Goal: Information Seeking & Learning: Learn about a topic

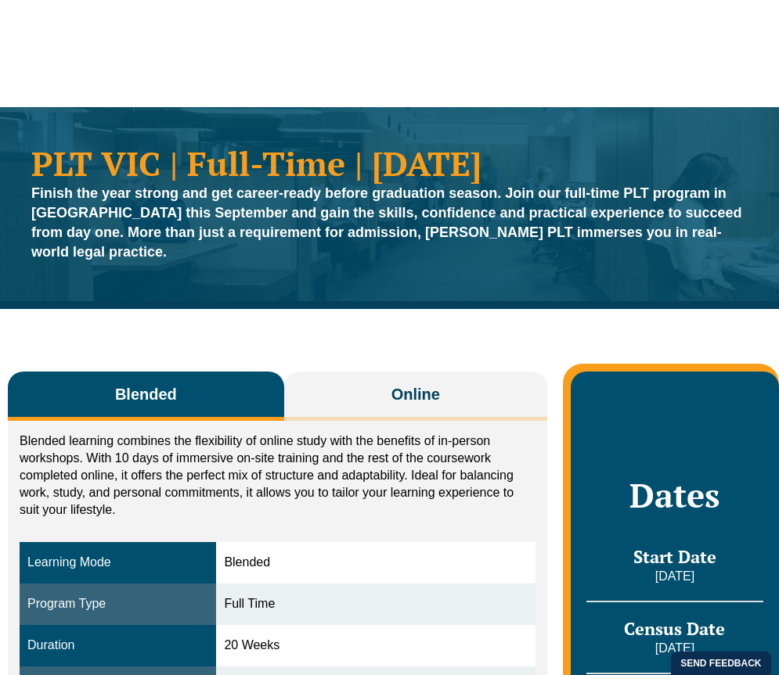
scroll to position [278, 0]
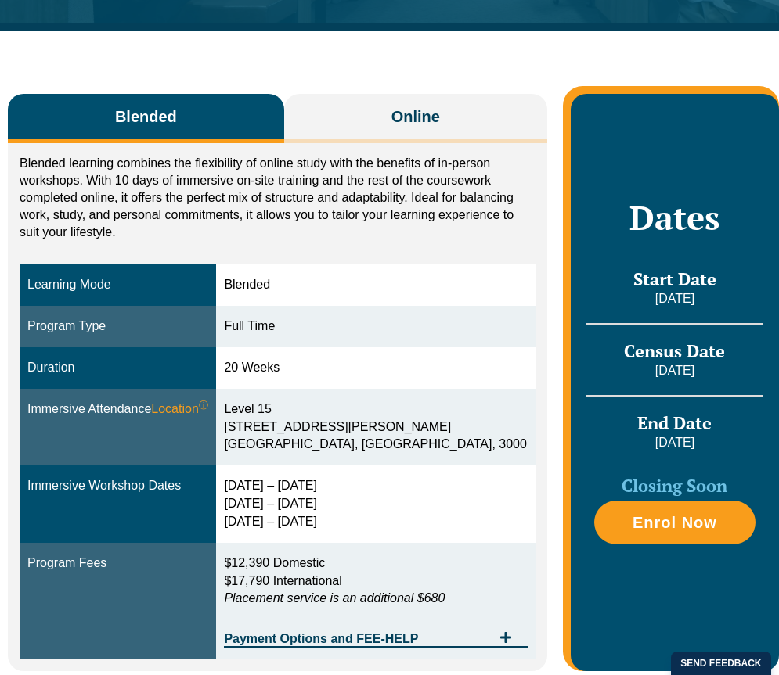
click at [354, 99] on link "Practice Management Course" at bounding box center [305, 73] width 139 height 67
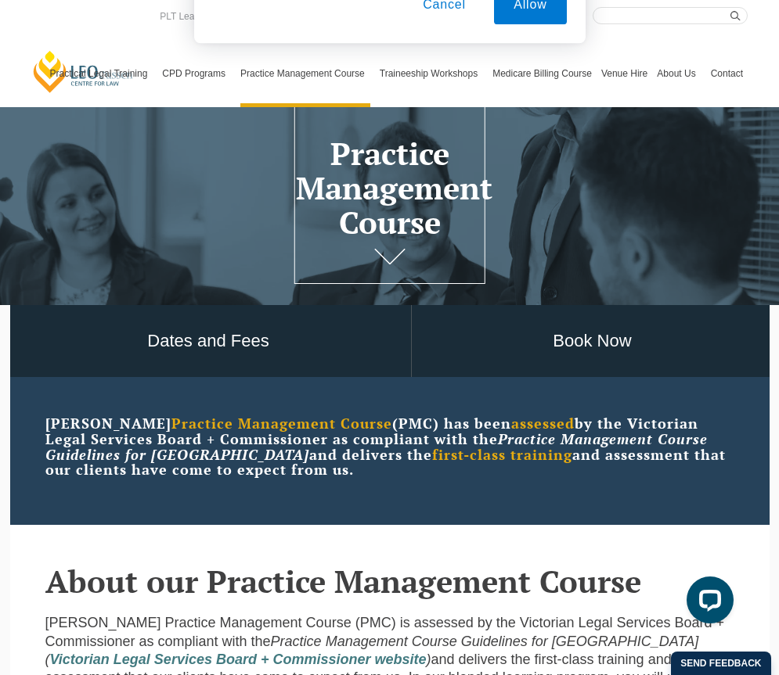
click at [454, 99] on button "Cancel" at bounding box center [444, 100] width 82 height 39
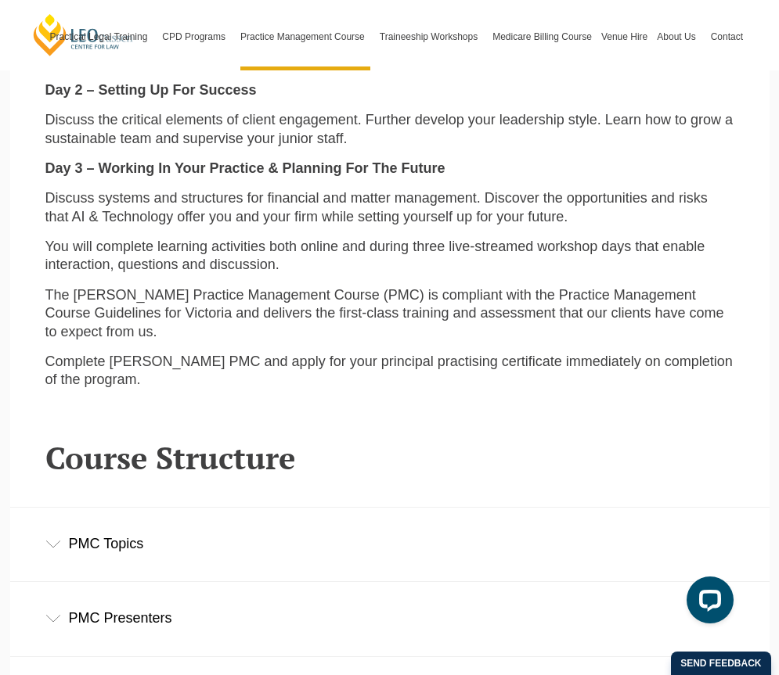
scroll to position [2105, 0]
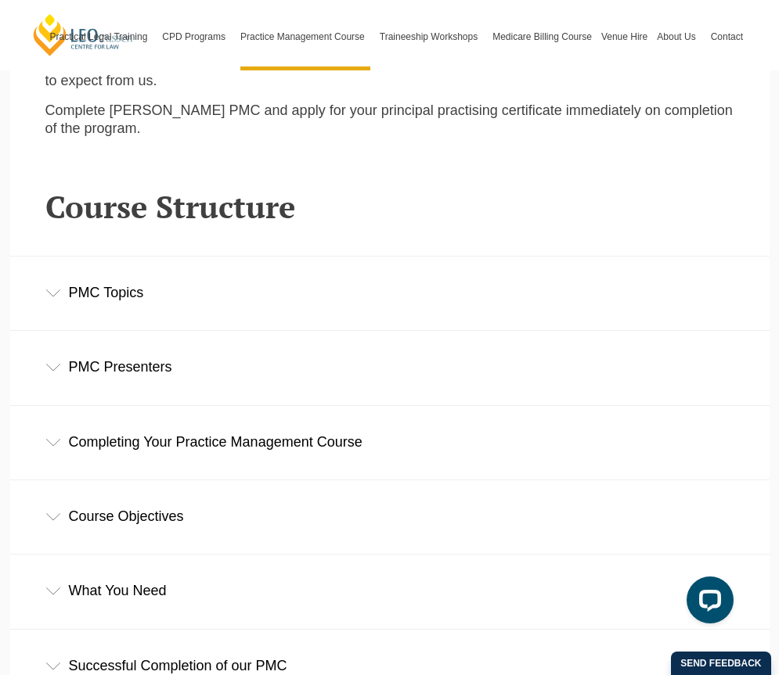
click at [56, 257] on div "PMC Topics" at bounding box center [389, 293] width 759 height 73
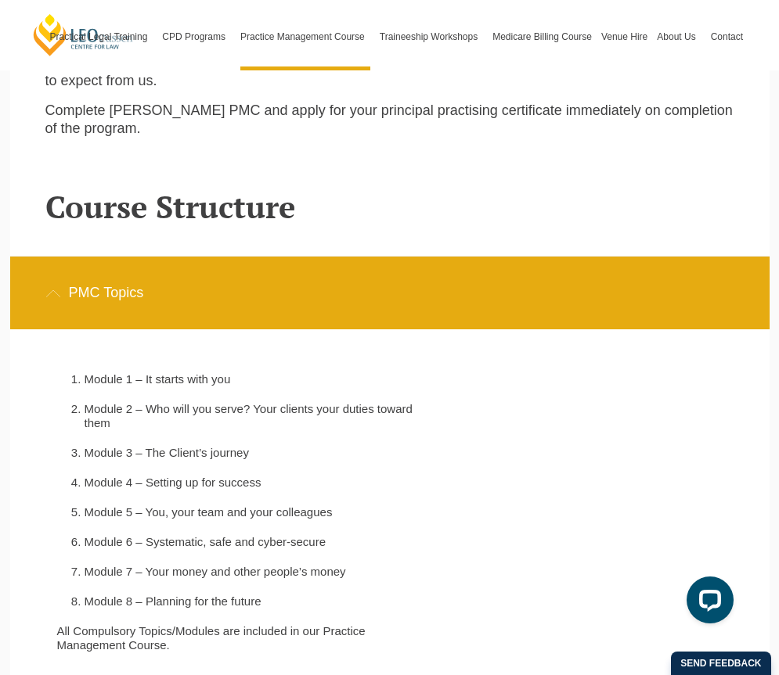
click at [445, 70] on ul "Practical Legal Training Our Practical Legal Training Program Program Dates & F…" at bounding box center [396, 36] width 702 height 67
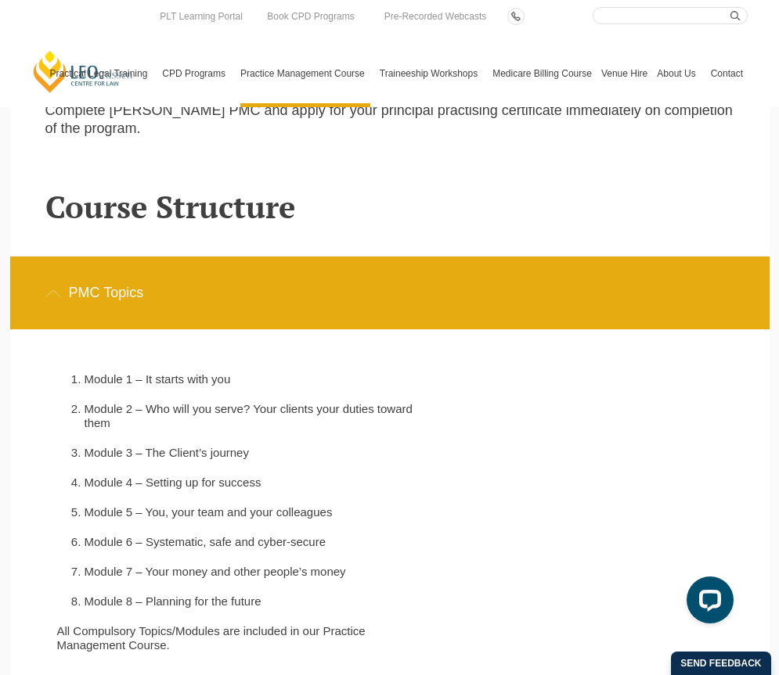
click at [242, 257] on div "PMC Topics" at bounding box center [389, 293] width 759 height 73
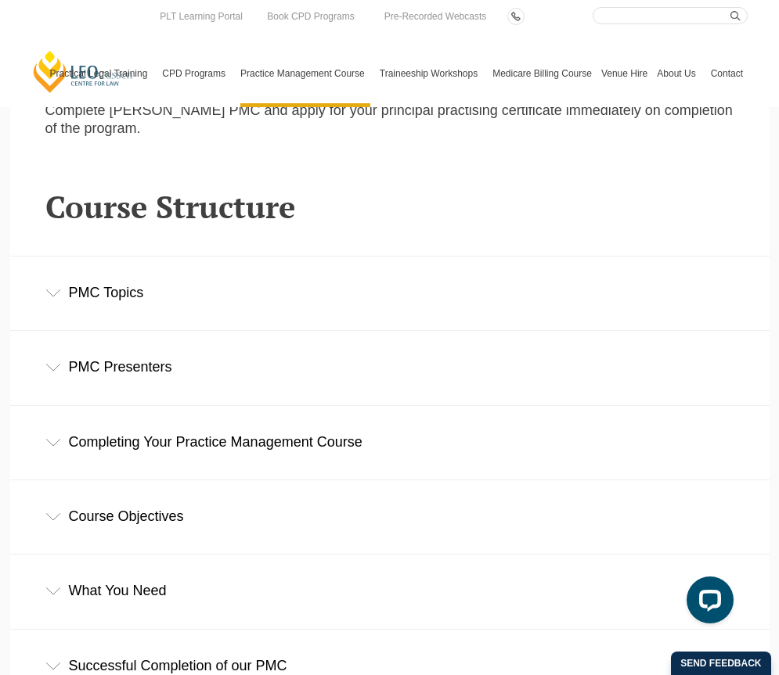
click at [246, 406] on div "Completing Your Practice Management Course" at bounding box center [389, 442] width 759 height 73
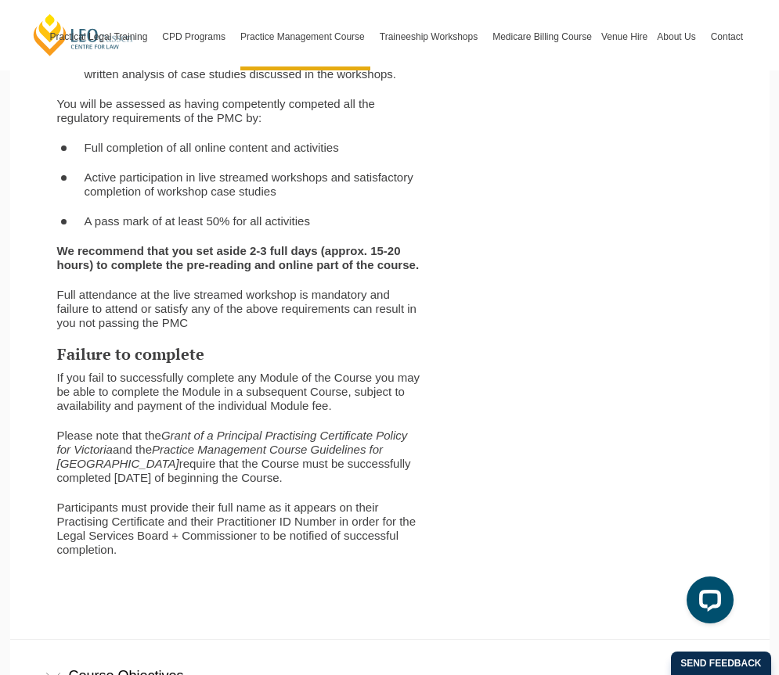
scroll to position [2981, 0]
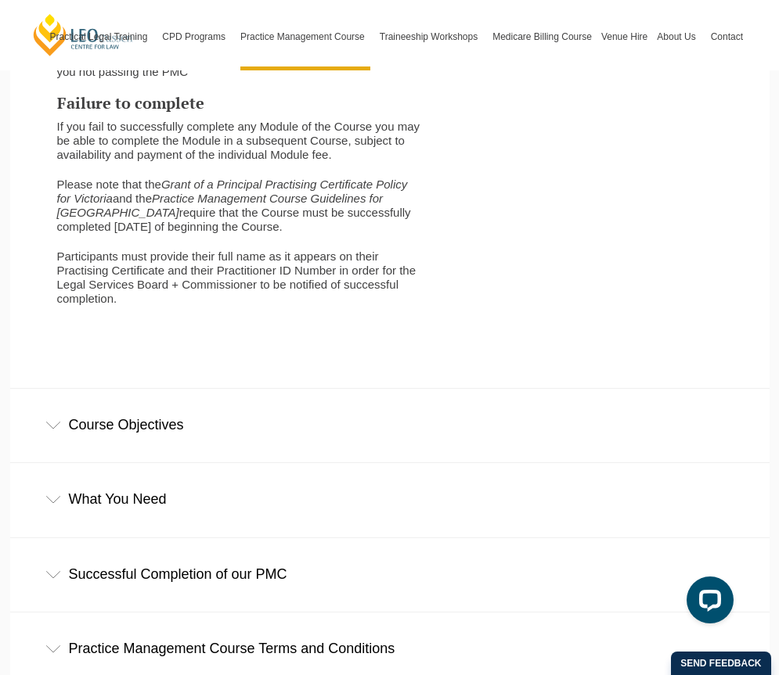
click at [129, 389] on div "Course Objectives" at bounding box center [389, 425] width 759 height 73
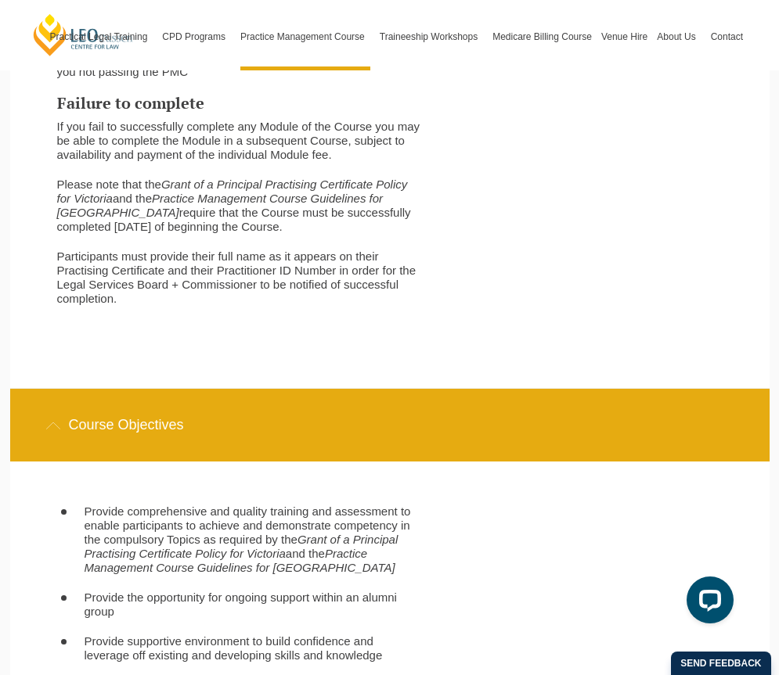
click at [177, 389] on div "Course Objectives" at bounding box center [389, 425] width 759 height 73
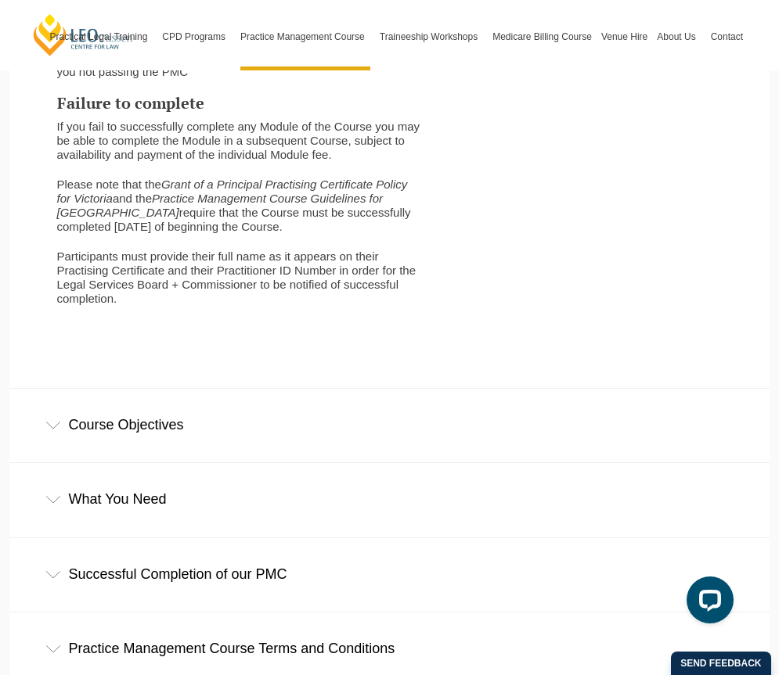
click at [199, 463] on div "What You Need" at bounding box center [389, 499] width 759 height 73
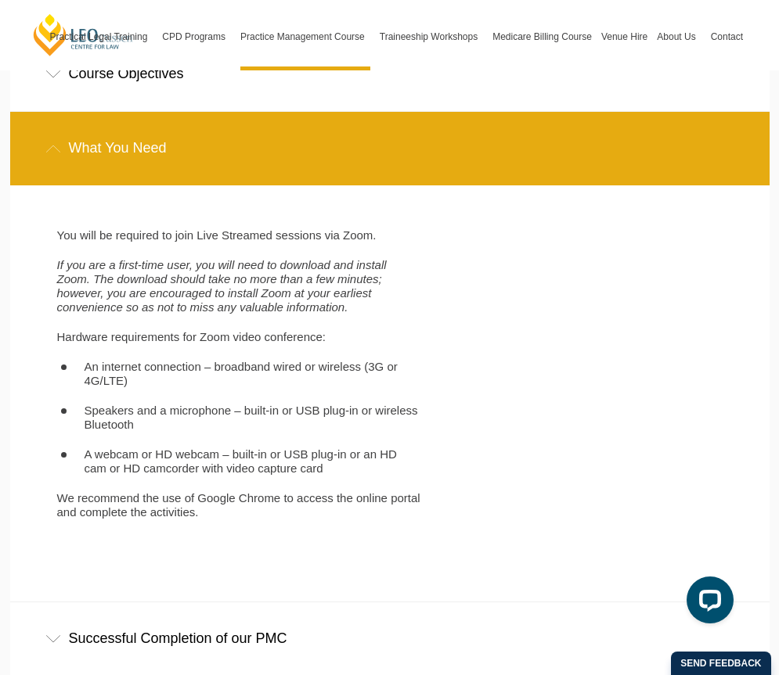
scroll to position [3353, 0]
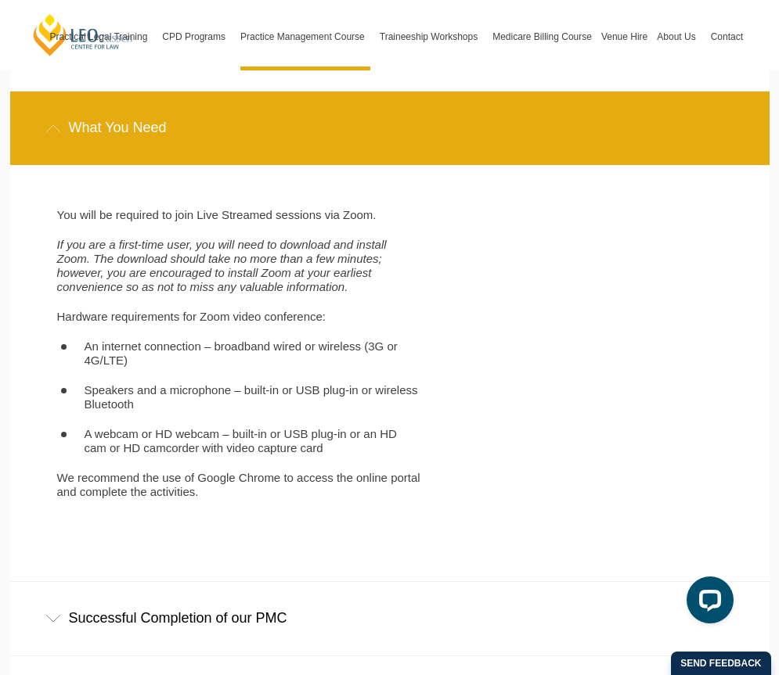
click at [293, 582] on div "Successful Completion of our PMC" at bounding box center [389, 618] width 759 height 73
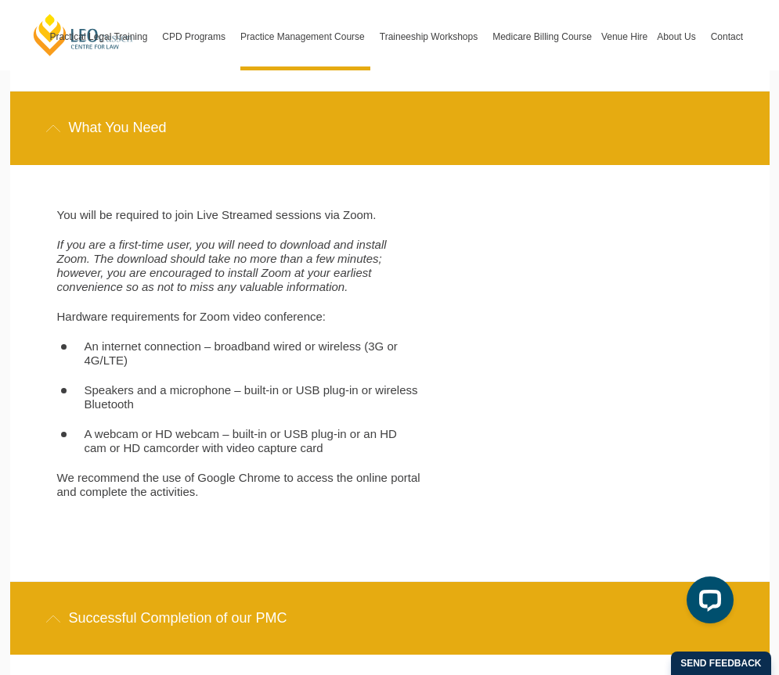
scroll to position [3604, 0]
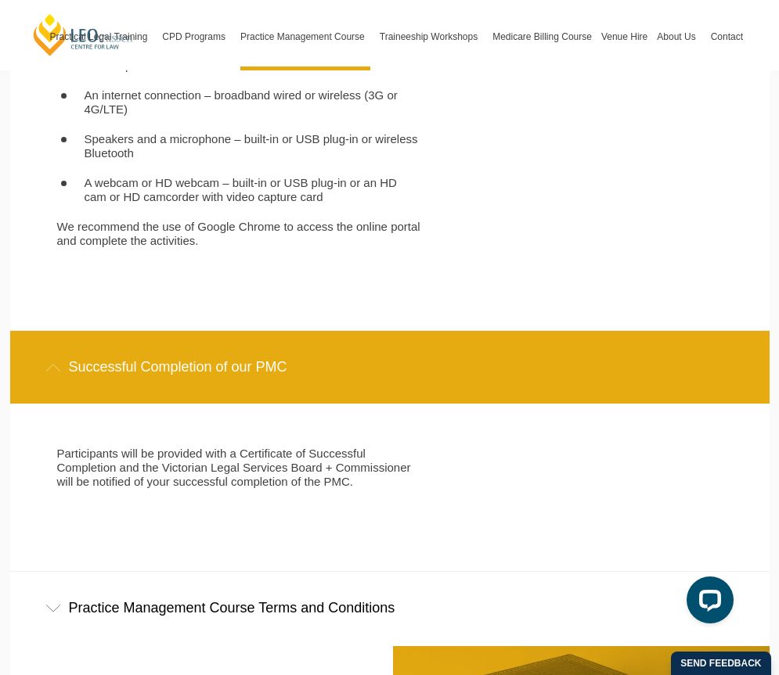
click at [139, 331] on div "Successful Completion of our PMC" at bounding box center [389, 367] width 759 height 73
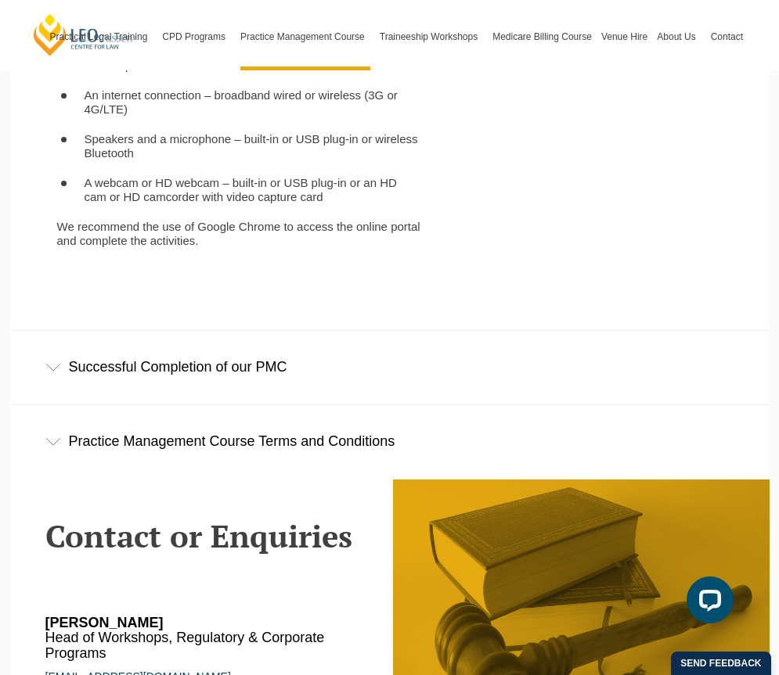
click at [151, 405] on div "Practice Management Course Terms and Conditions" at bounding box center [389, 441] width 759 height 73
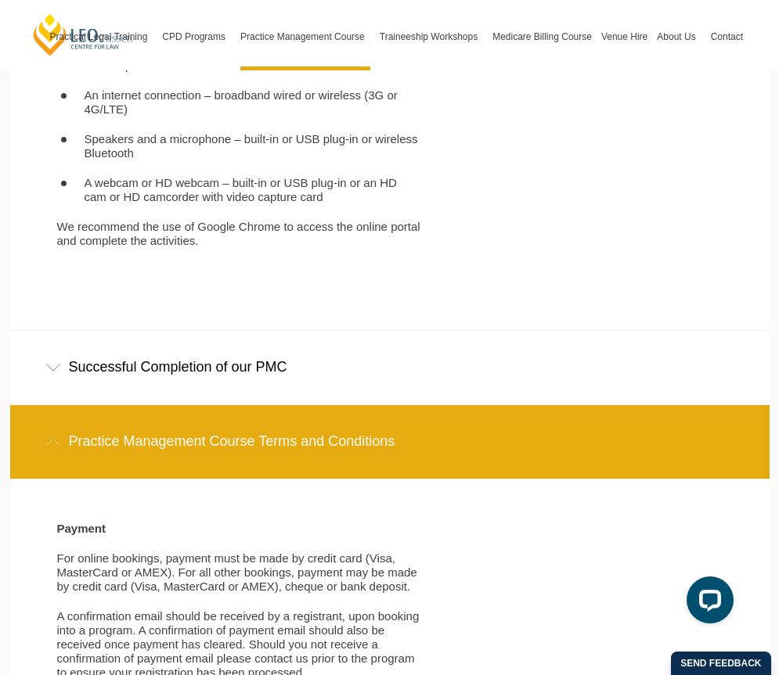
scroll to position [3754, 0]
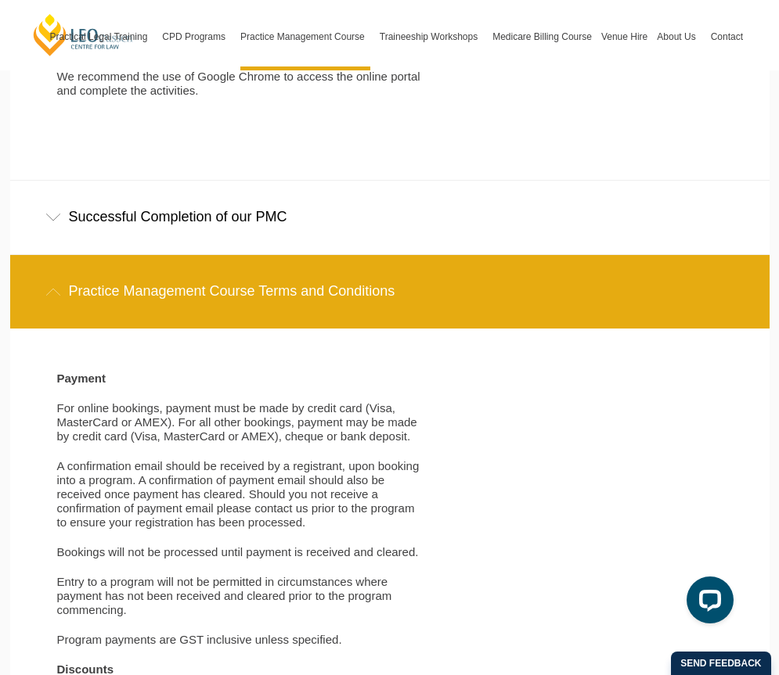
click at [217, 255] on div "Practice Management Course Terms and Conditions" at bounding box center [389, 291] width 759 height 73
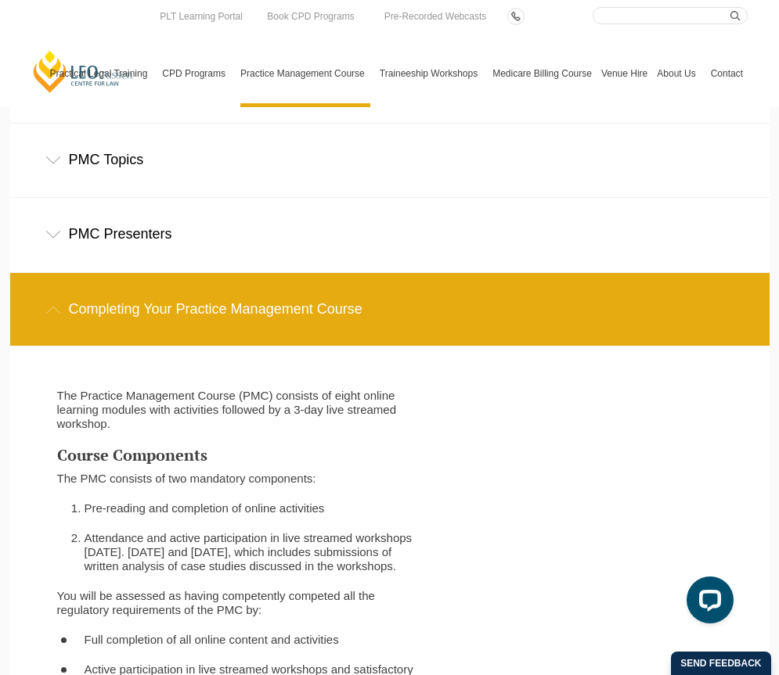
scroll to position [2217, 0]
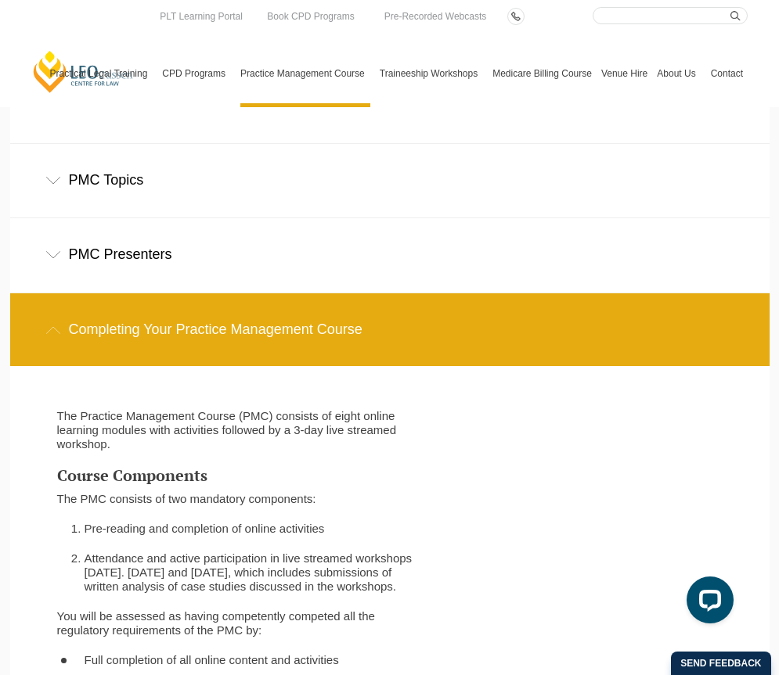
click at [176, 293] on div "Completing Your Practice Management Course" at bounding box center [389, 329] width 759 height 73
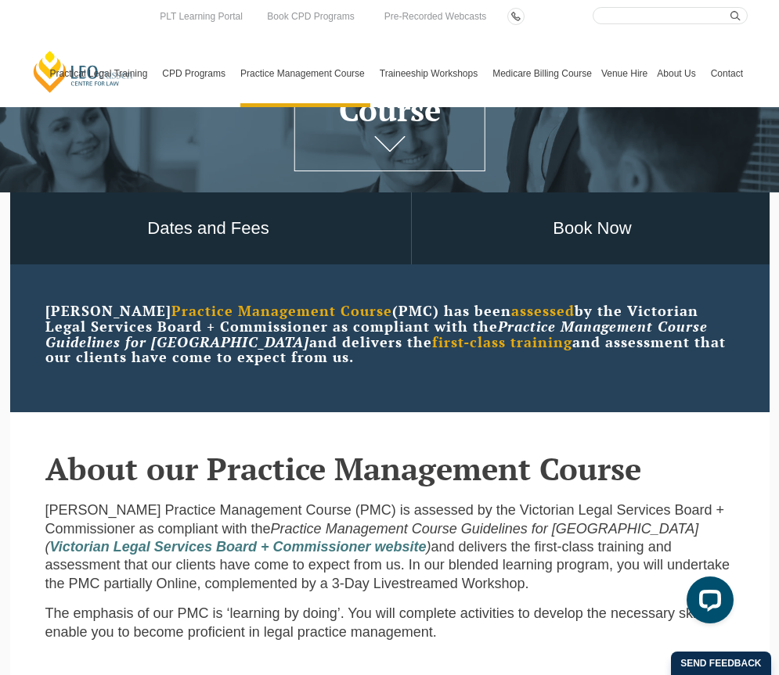
scroll to position [0, 0]
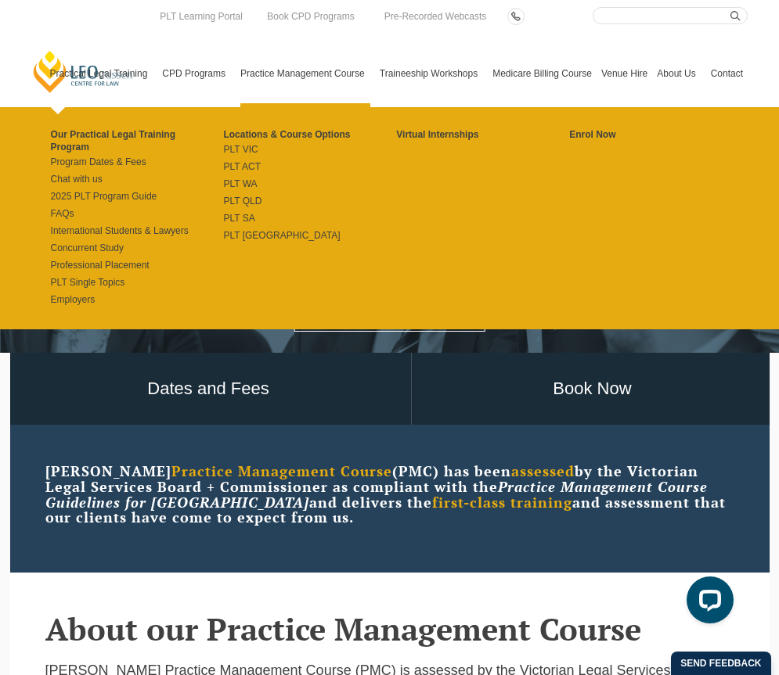
click at [81, 73] on link "Practical Legal Training" at bounding box center [101, 73] width 113 height 67
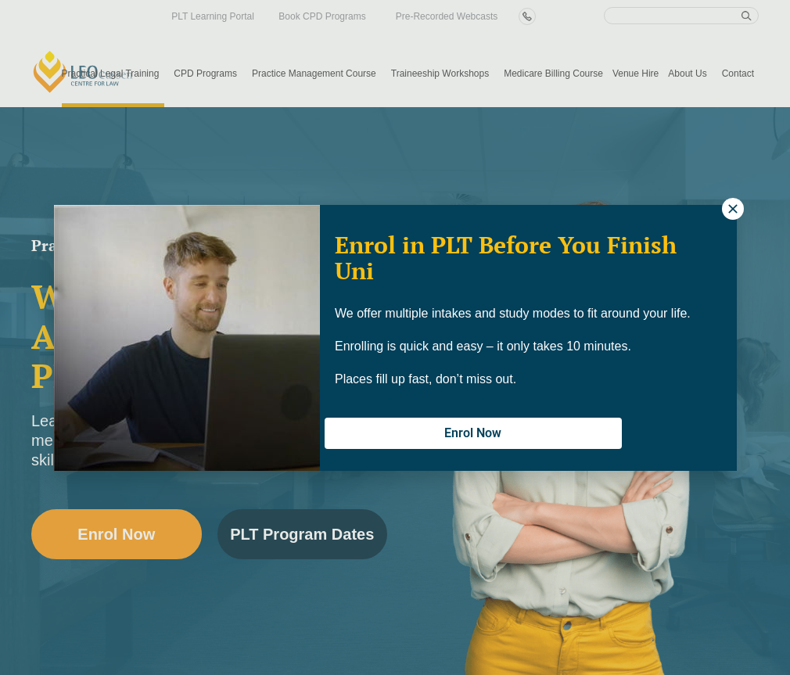
click at [729, 211] on icon at bounding box center [733, 208] width 9 height 9
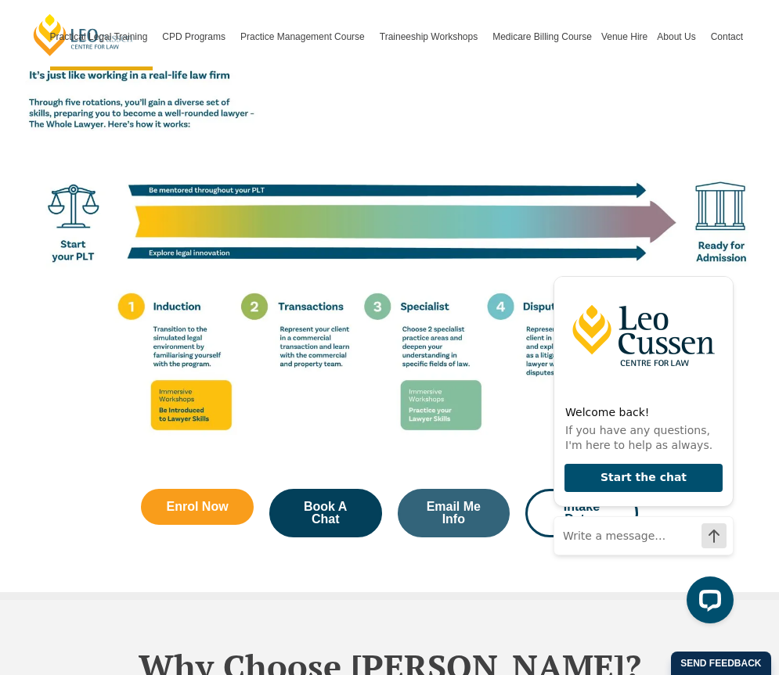
scroll to position [2551, 0]
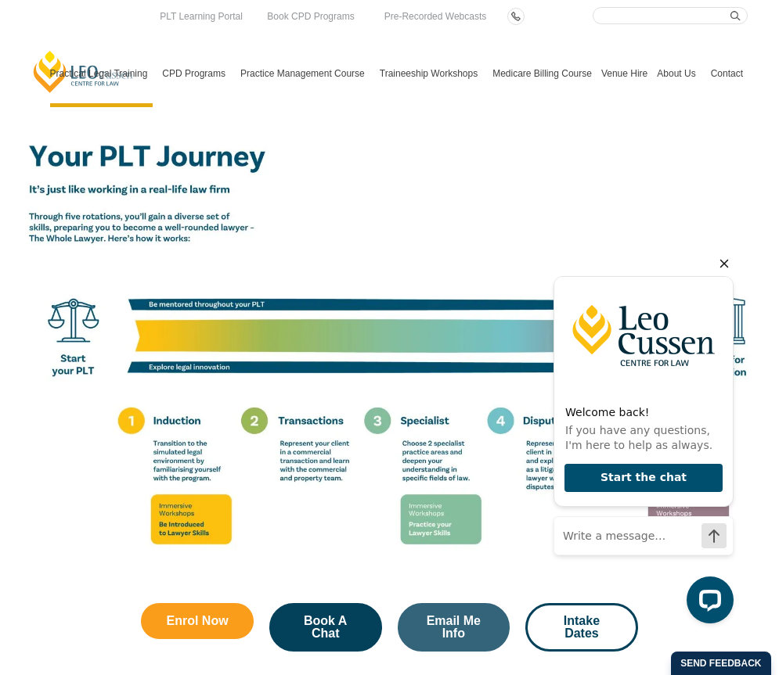
click at [726, 259] on icon "Hide greeting" at bounding box center [724, 263] width 19 height 19
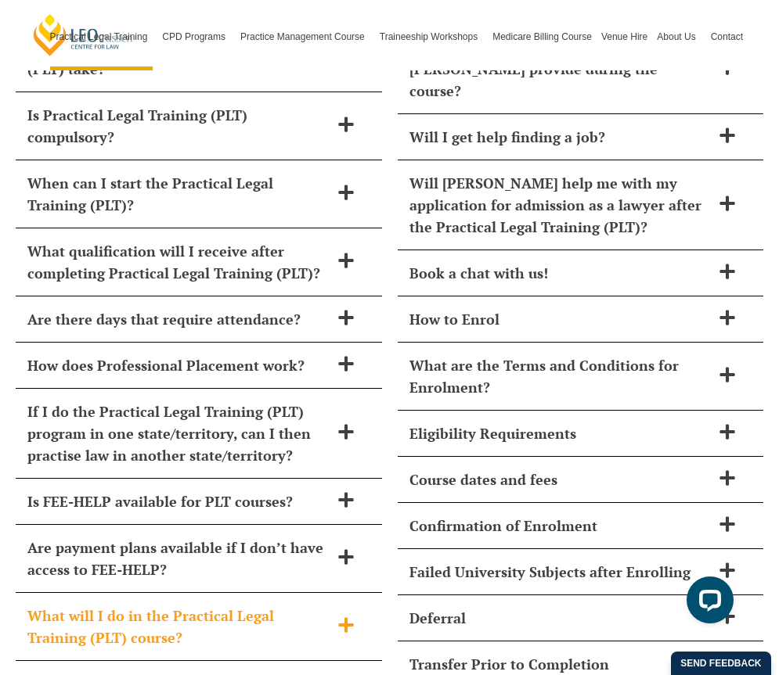
scroll to position [6430, 0]
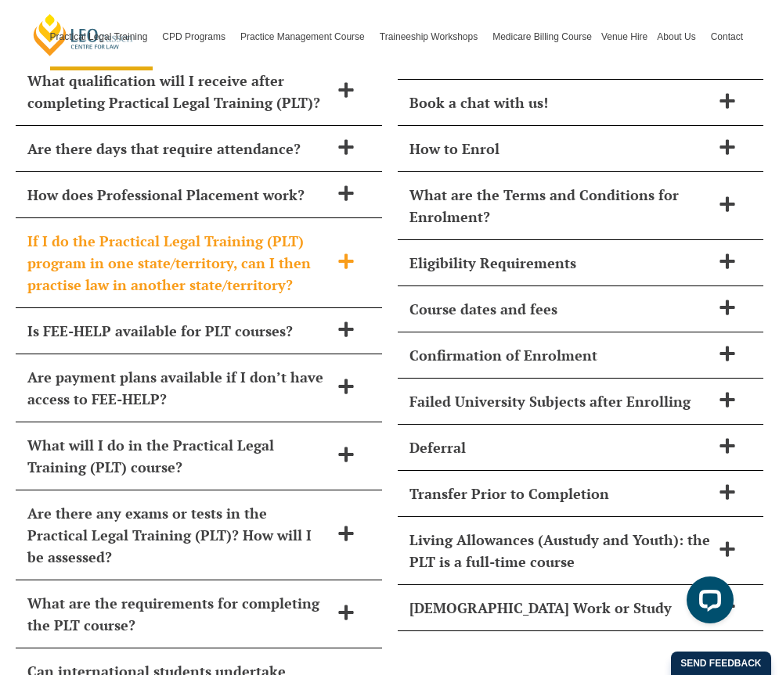
click at [269, 230] on h2 "If I do the Practical Legal Training (PLT) program in one state/territory, can …" at bounding box center [178, 263] width 302 height 66
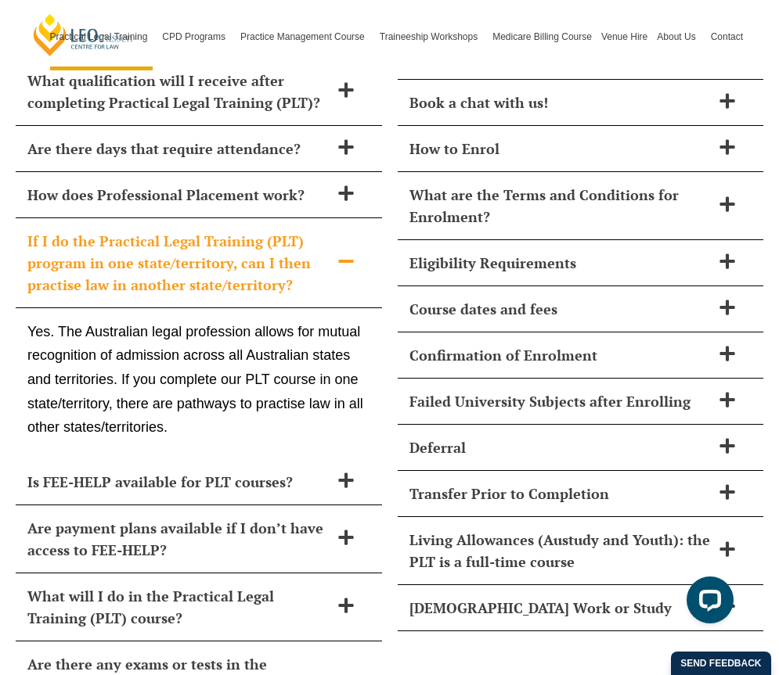
click at [275, 230] on h2 "If I do the Practical Legal Training (PLT) program in one state/territory, can …" at bounding box center [178, 263] width 302 height 66
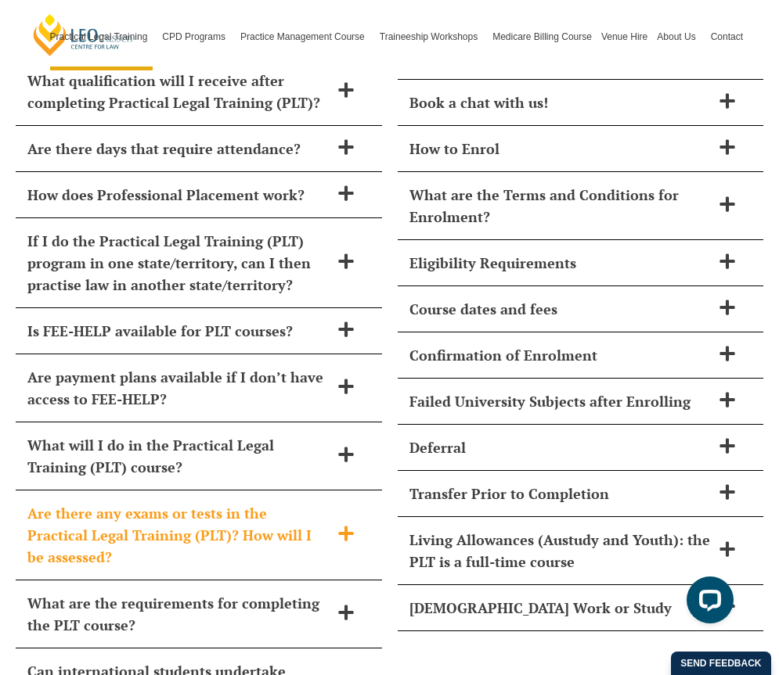
scroll to position [6497, 0]
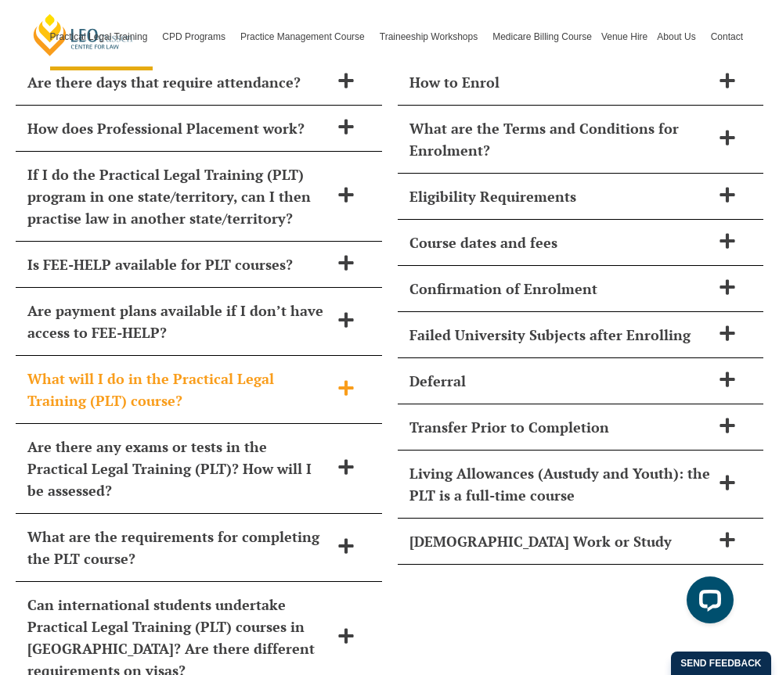
click at [217, 368] on h2 "What will I do in the Practical Legal Training (PLT) course?" at bounding box center [178, 390] width 302 height 44
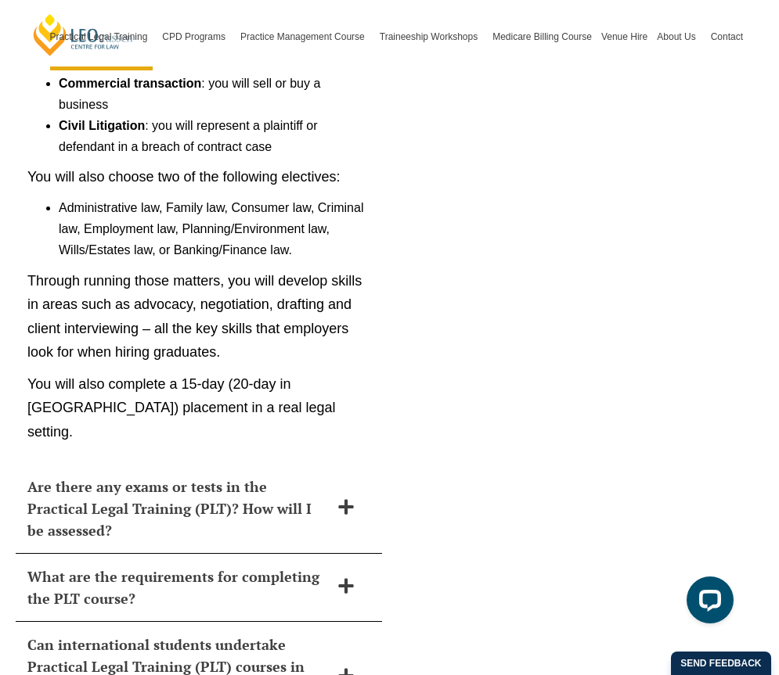
scroll to position [7144, 0]
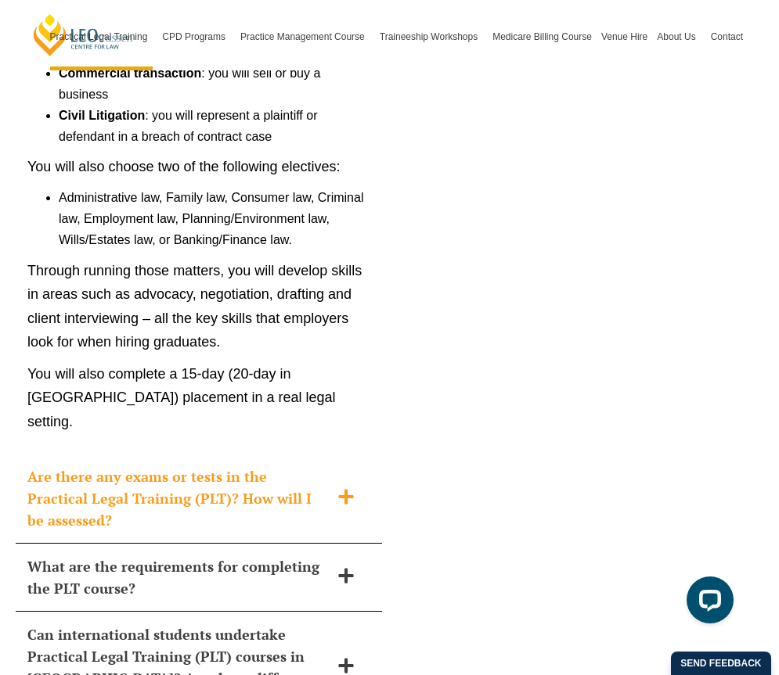
click at [269, 466] on h2 "Are there any exams or tests in the Practical Legal Training (PLT)? How will I …" at bounding box center [178, 499] width 302 height 66
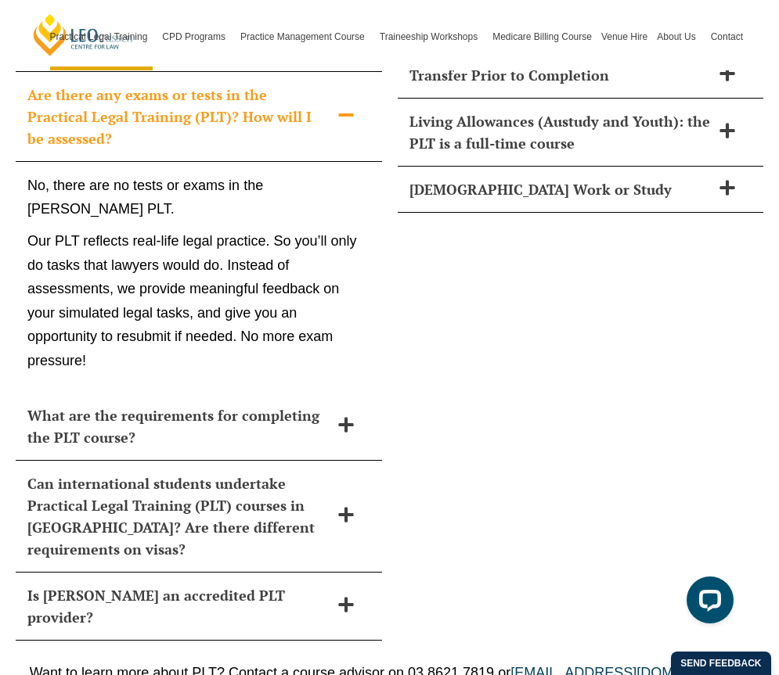
scroll to position [6839, 0]
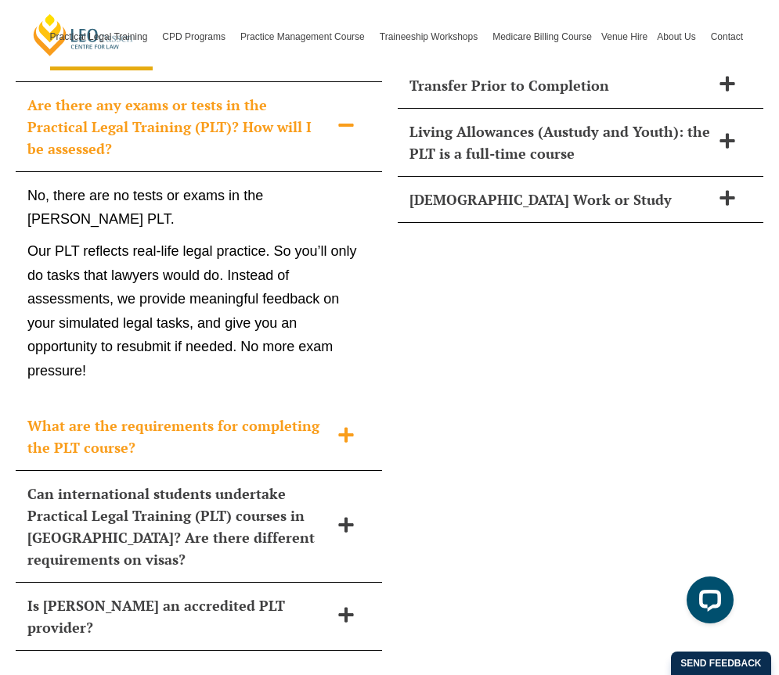
click at [226, 415] on h2 "What are the requirements for completing the PLT course?" at bounding box center [178, 437] width 302 height 44
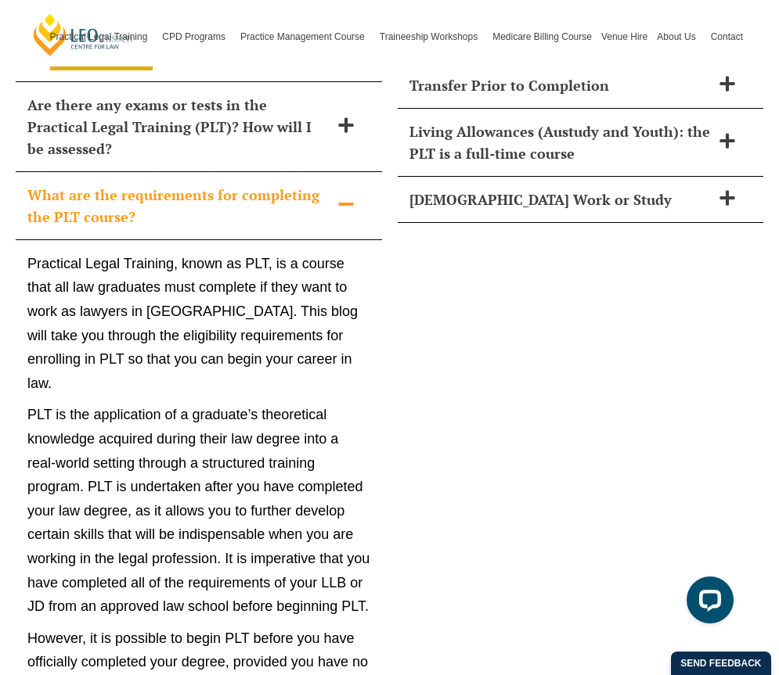
click at [178, 183] on div "What are the requirements for completing the PLT course?" at bounding box center [199, 206] width 366 height 68
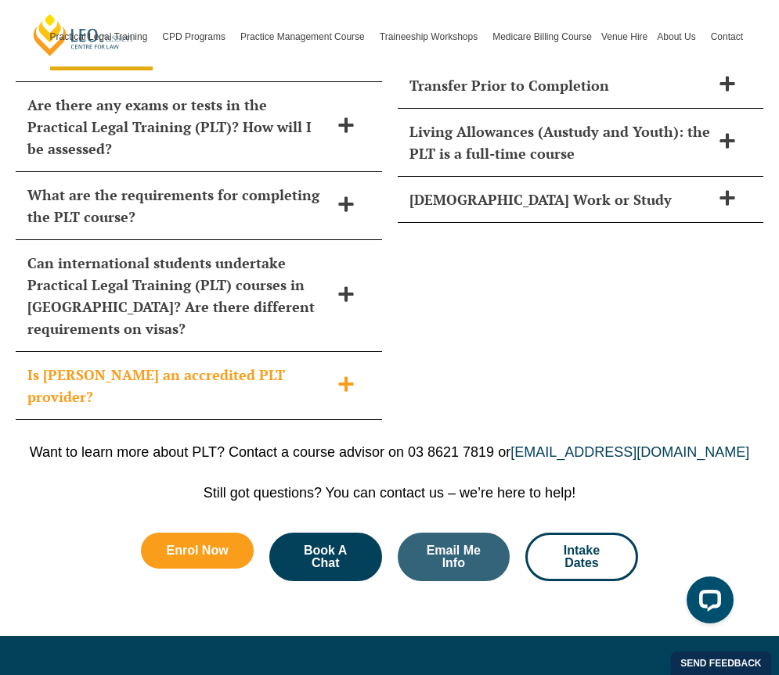
click at [160, 364] on h2 "Is Leo Cussen an accredited PLT provider?" at bounding box center [178, 386] width 302 height 44
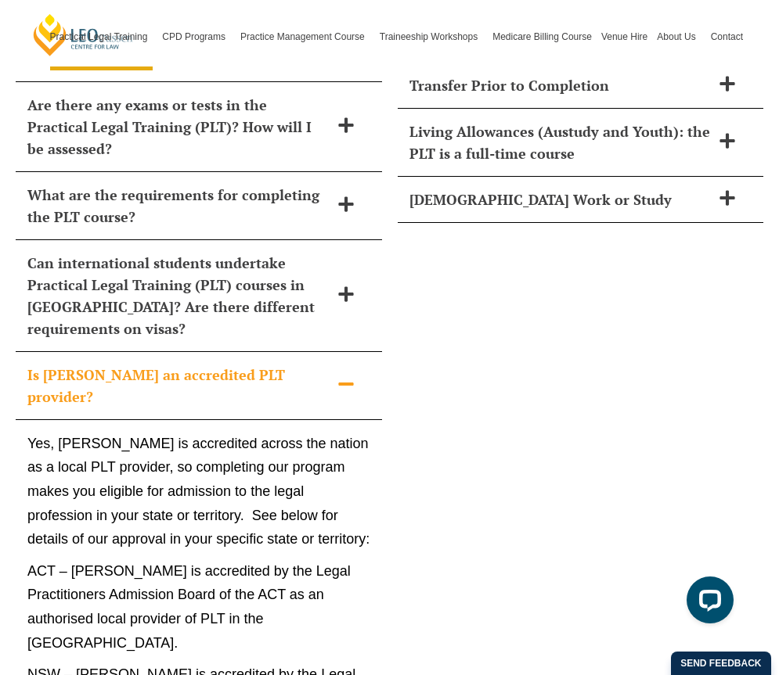
click at [155, 364] on h2 "Is Leo Cussen an accredited PLT provider?" at bounding box center [178, 386] width 302 height 44
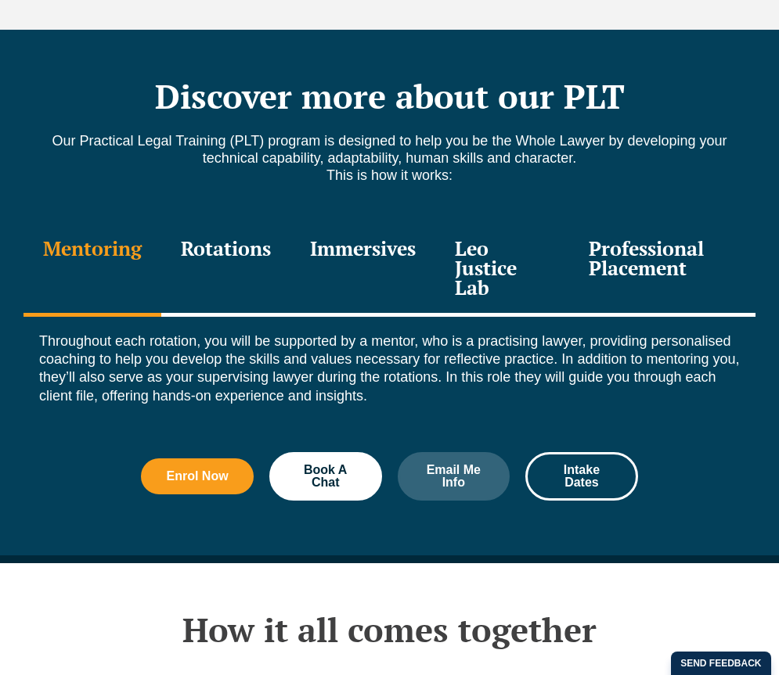
click at [206, 224] on div "Rotations" at bounding box center [225, 270] width 129 height 94
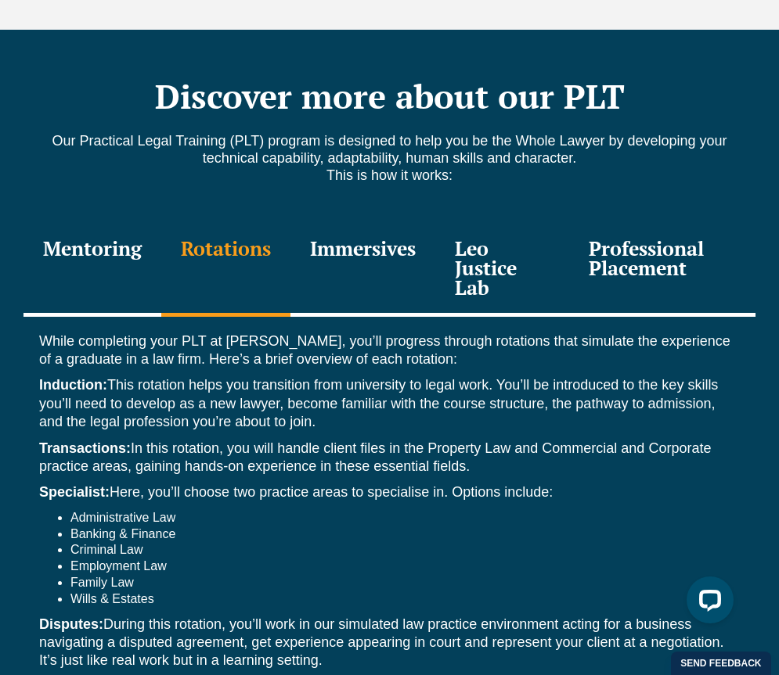
scroll to position [2018, 0]
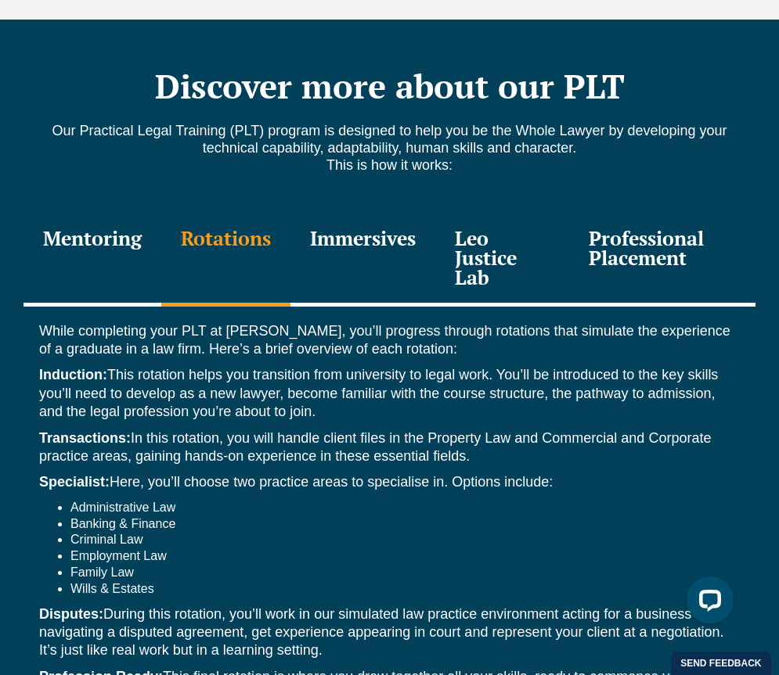
click at [112, 213] on div "Mentoring" at bounding box center [92, 260] width 138 height 94
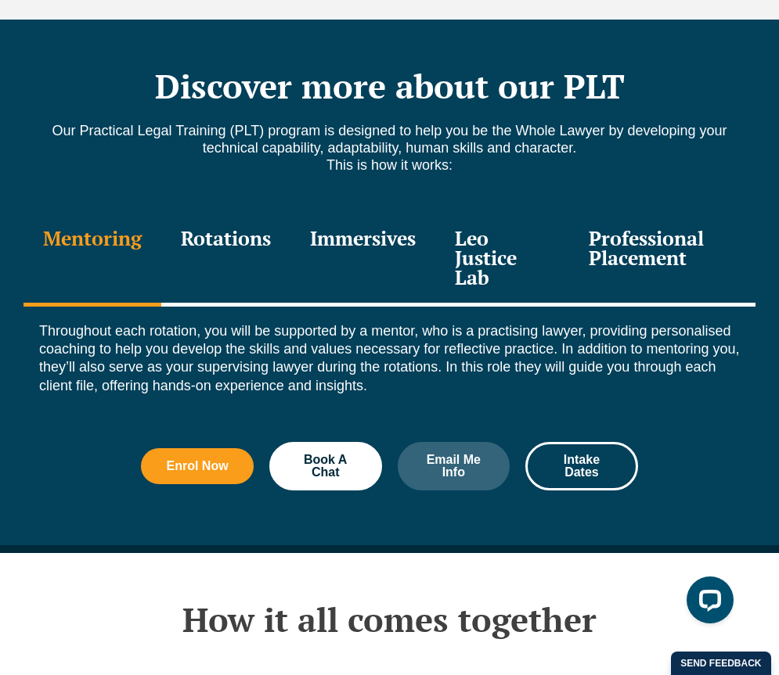
click at [218, 213] on div "Rotations" at bounding box center [225, 260] width 129 height 94
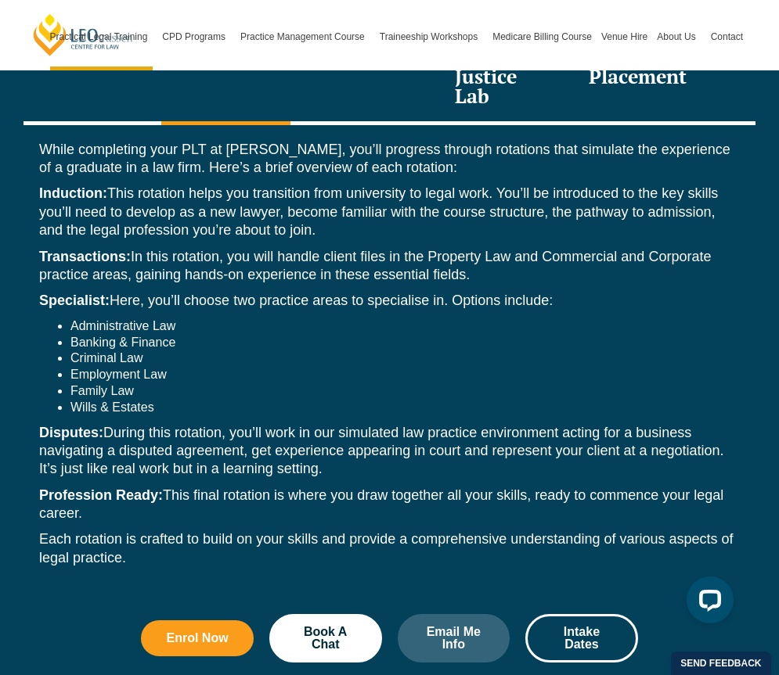
scroll to position [2190, 0]
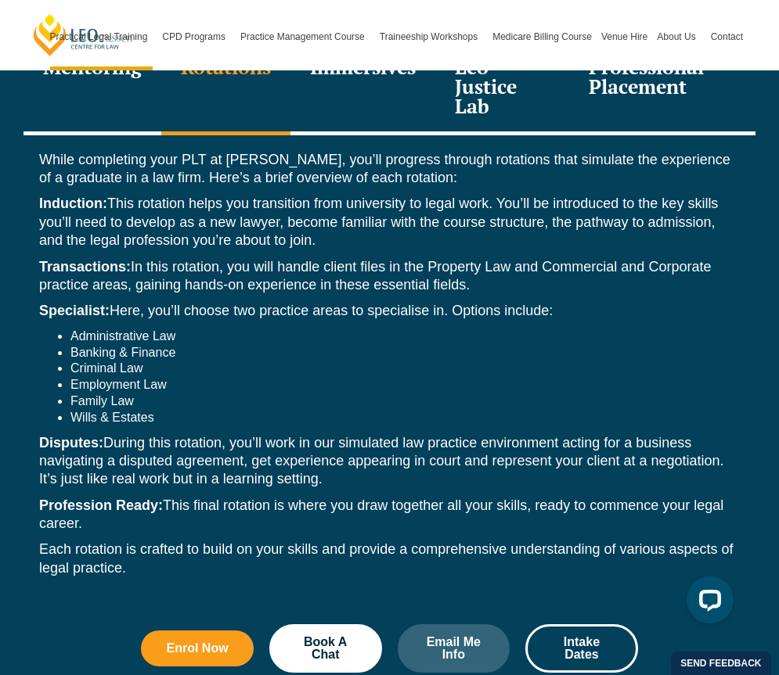
drag, startPoint x: 113, startPoint y: 171, endPoint x: 333, endPoint y: 209, distance: 223.2
click at [333, 209] on p "Induction: This rotation helps you transition from university to legal work. Yo…" at bounding box center [389, 222] width 700 height 55
copy p "This rotation helps you transition from university to legal work. You’ll be int…"
click at [571, 151] on p "While completing your PLT at Leo Cussen, you’ll progress through rotations that…" at bounding box center [389, 169] width 700 height 37
drag, startPoint x: 135, startPoint y: 237, endPoint x: 496, endPoint y: 253, distance: 361.1
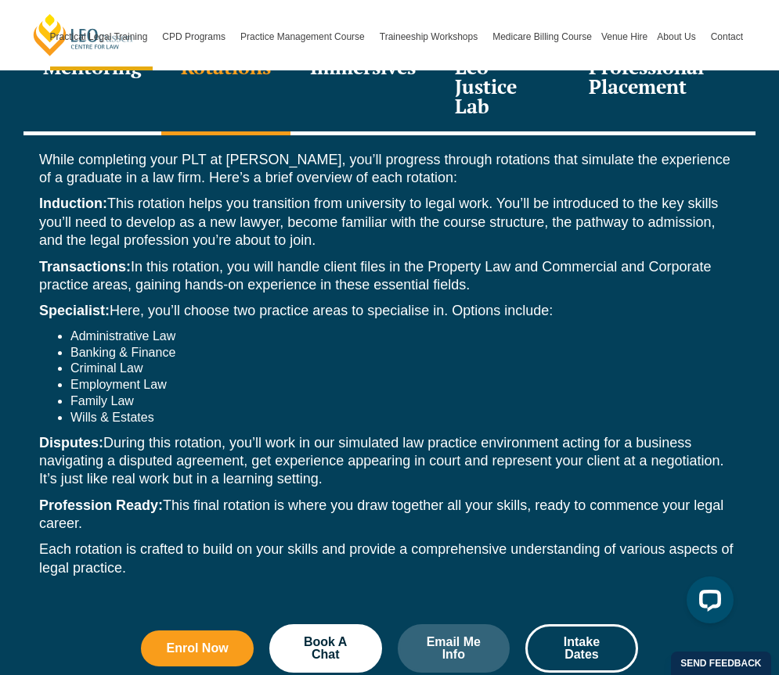
click at [496, 258] on p "Transactions: In this rotation, you will handle client files in the Property La…" at bounding box center [389, 276] width 700 height 37
copy p "In this rotation, you will handle client files in the Property Law and Commerci…"
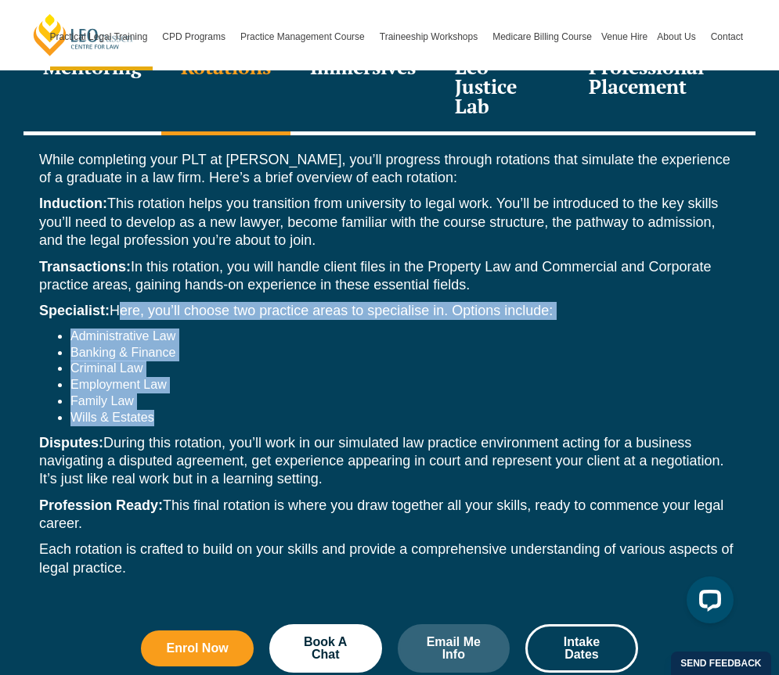
drag, startPoint x: 114, startPoint y: 284, endPoint x: 159, endPoint y: 382, distance: 107.5
click at [159, 382] on div "While completing your PLT at Leo Cussen, you’ll progress through rotations that…" at bounding box center [389, 368] width 732 height 466
copy div "Here, you’ll choose two practice areas to specialise in. Options include: Admin…"
click at [331, 394] on li "Family Law" at bounding box center [404, 402] width 669 height 16
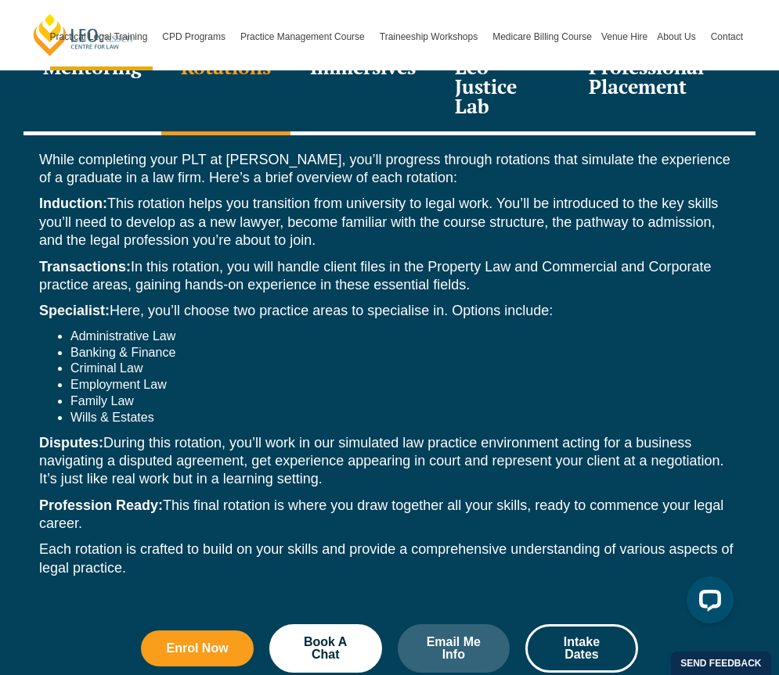
drag, startPoint x: 106, startPoint y: 417, endPoint x: 329, endPoint y: 449, distance: 224.6
click at [329, 449] on p "Disputes: During this rotation, you’ll work in our simulated law practice envir…" at bounding box center [389, 461] width 700 height 55
copy p "During this rotation, you’ll work in our simulated law practice environment act…"
click at [186, 497] on p "Profession Ready: This final rotation is where you draw together all your skill…" at bounding box center [389, 515] width 700 height 37
drag, startPoint x: 90, startPoint y: 494, endPoint x: 167, endPoint y: 474, distance: 79.4
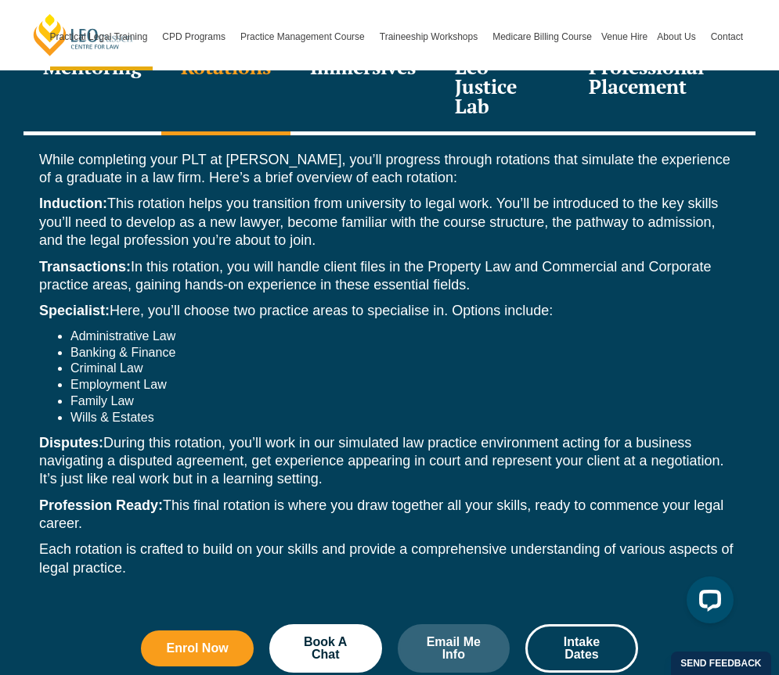
click at [167, 497] on p "Profession Ready: This final rotation is where you draw together all your skill…" at bounding box center [389, 515] width 700 height 37
copy p "This final rotation is where you draw together all your skills, ready to commen…"
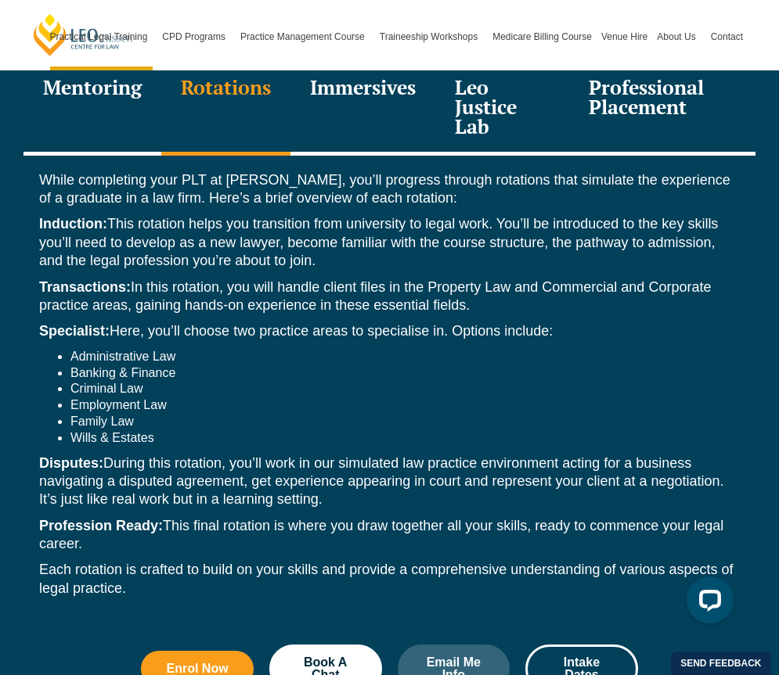
scroll to position [2179, 0]
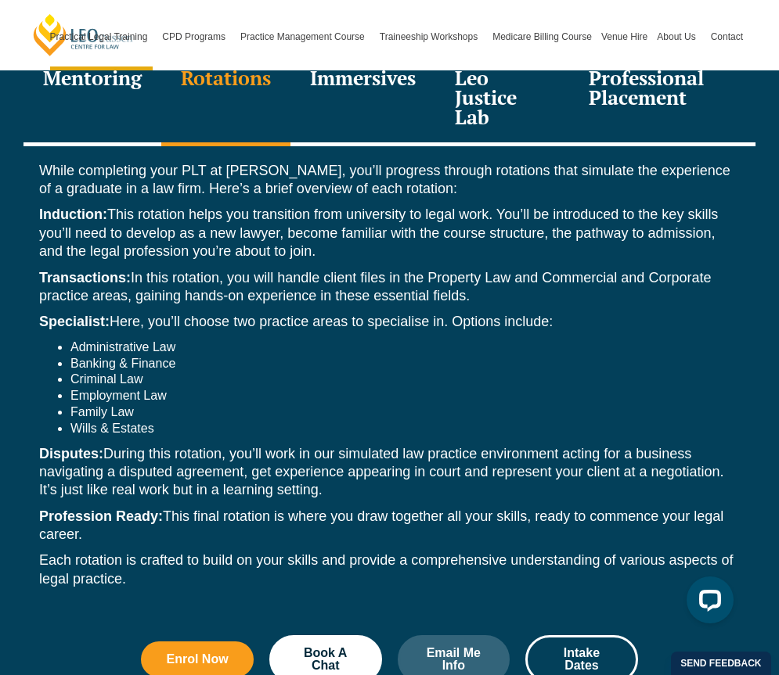
click at [398, 412] on div "While completing your PLT at Leo Cussen, you’ll progress through rotations that…" at bounding box center [389, 379] width 732 height 466
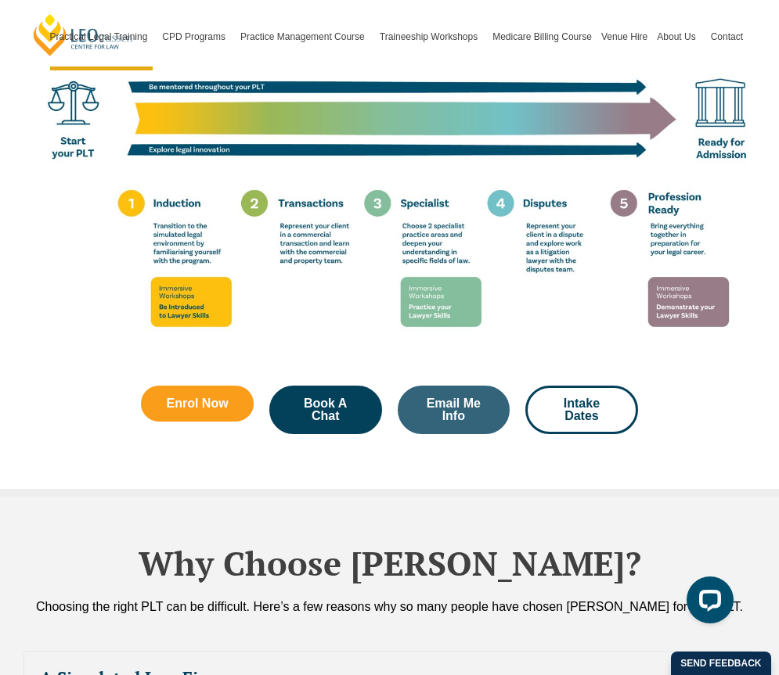
scroll to position [3455, 0]
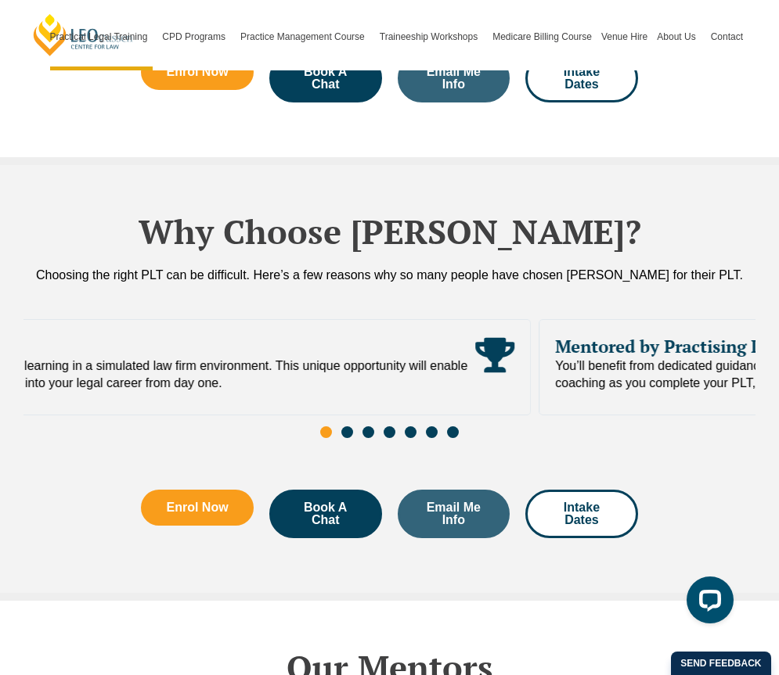
click at [116, 369] on div "A Simulated Law Firm Get valuable experience and insights learning in a simulat…" at bounding box center [165, 367] width 732 height 96
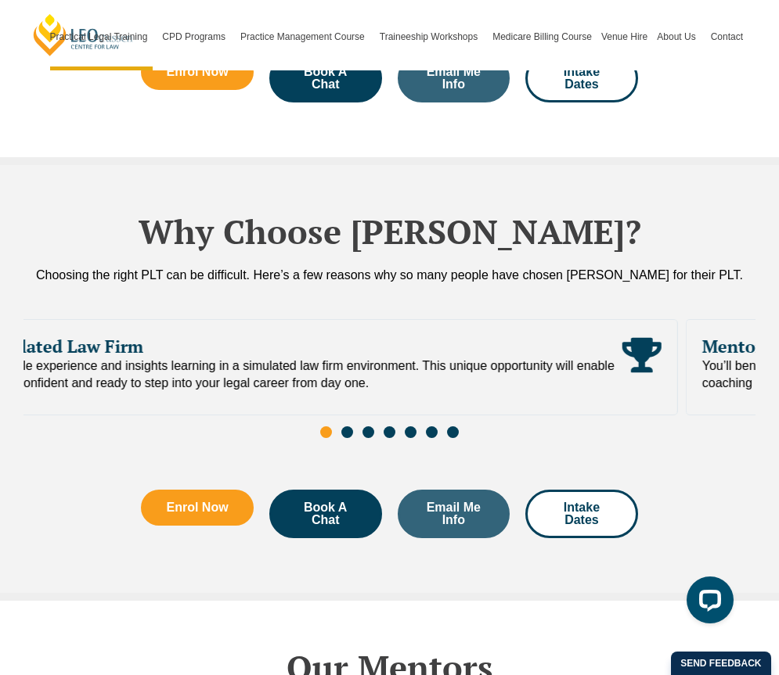
click at [243, 336] on cite "A Simulated Law Firm Get valuable experience and insights learning in a simulat…" at bounding box center [292, 364] width 660 height 56
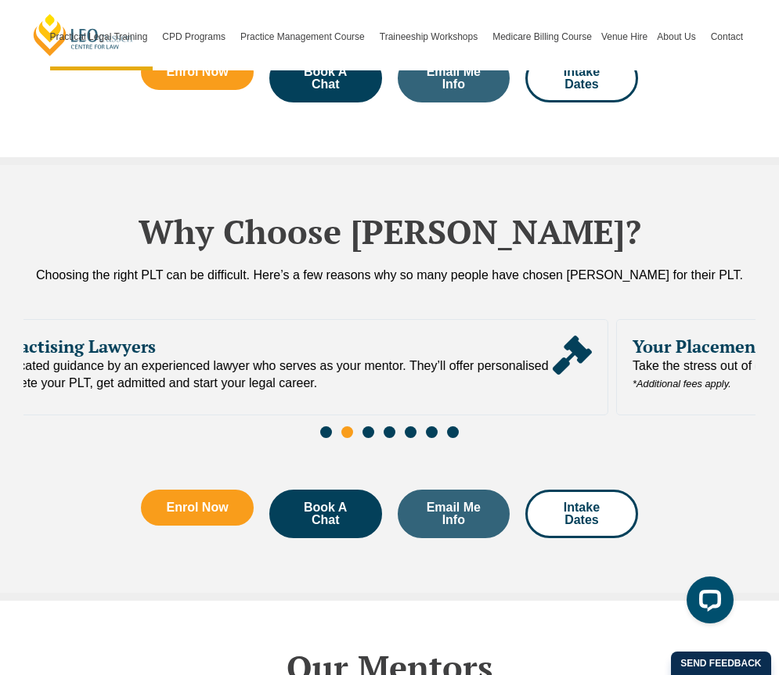
click at [319, 358] on span "You’ll benefit from dedicated guidance by an experienced lawyer who serves as y…" at bounding box center [223, 375] width 660 height 34
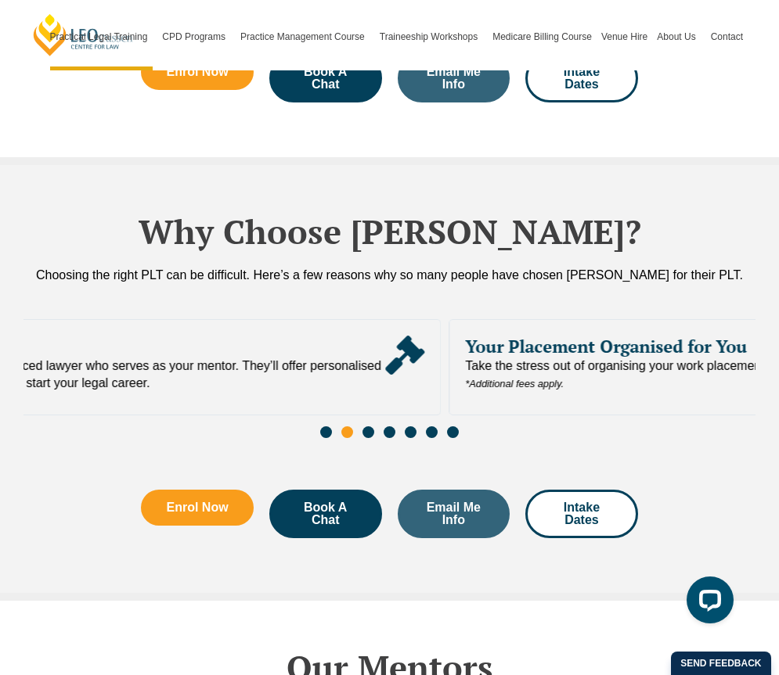
click at [145, 358] on span "You’ll benefit from dedicated guidance by an experienced lawyer who serves as y…" at bounding box center [55, 375] width 660 height 34
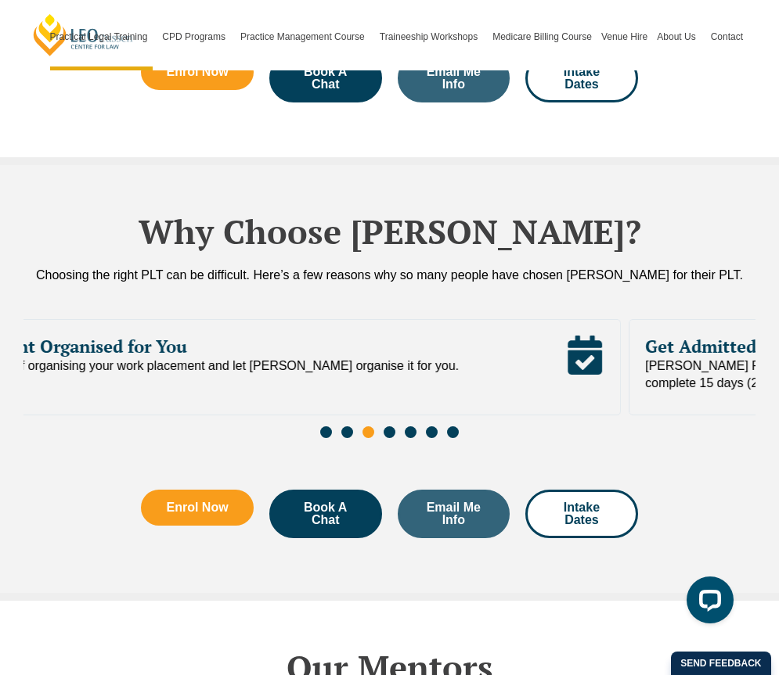
click at [70, 358] on span "Take the stress out of organising your work placement and let Leo Cussen organi…" at bounding box center [181, 375] width 553 height 35
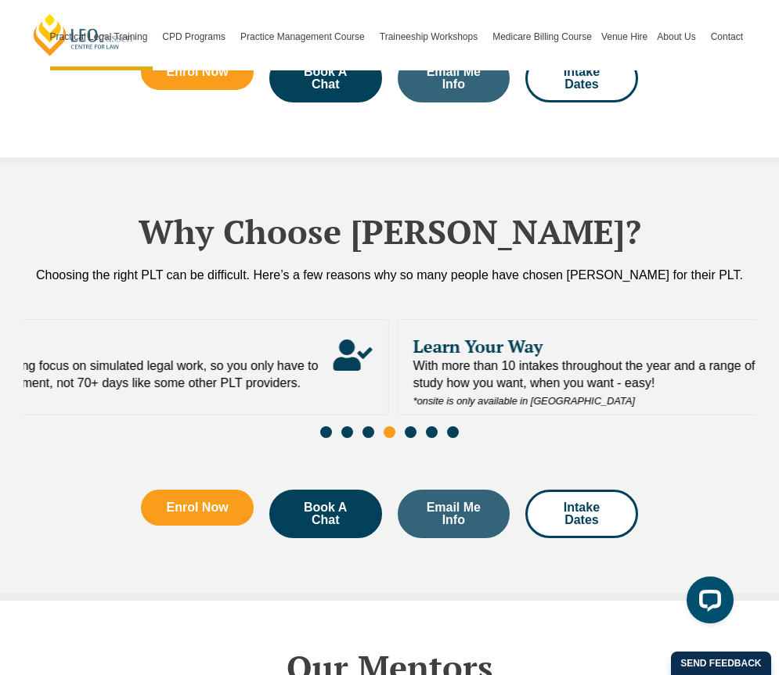
click at [110, 358] on span "Leo Cussen's PLT program has been designed with a strong focus on simulated leg…" at bounding box center [4, 375] width 660 height 34
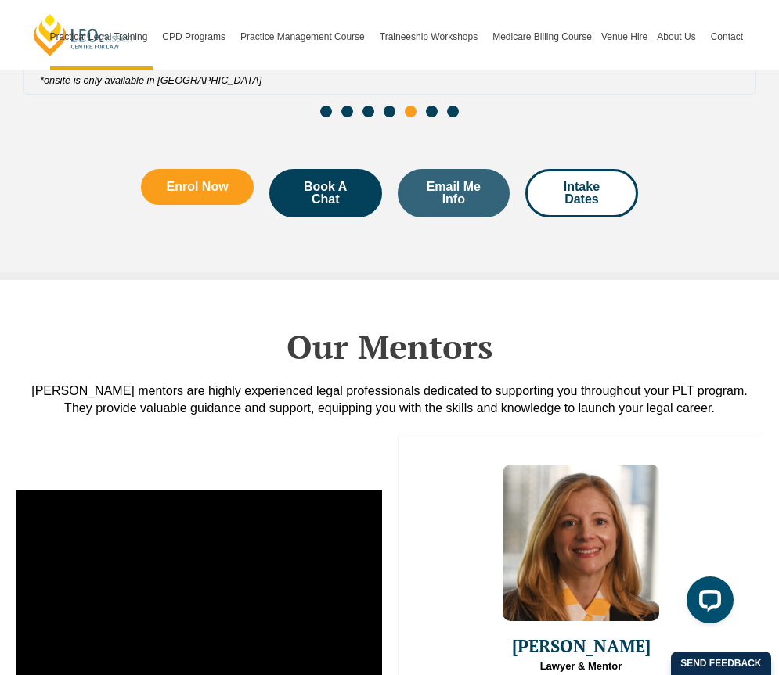
scroll to position [3977, 0]
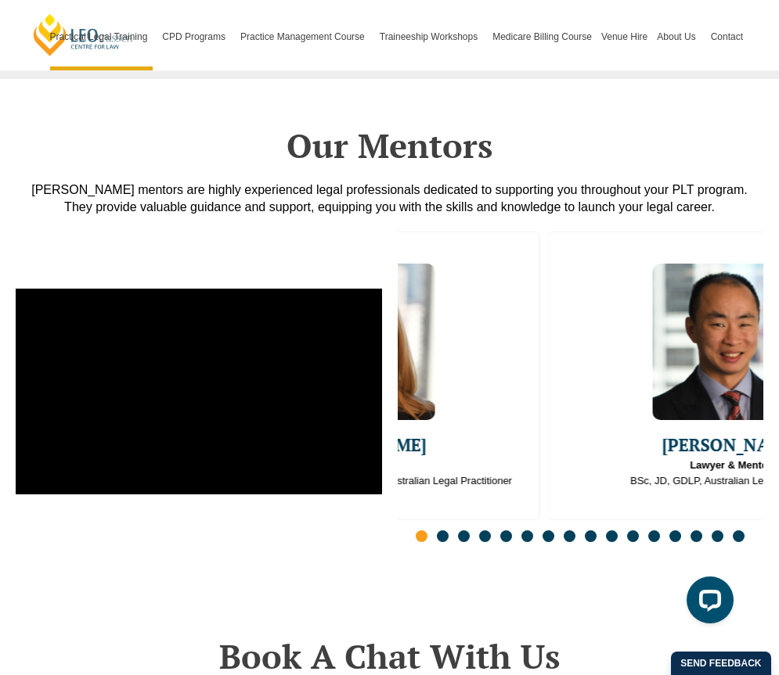
click at [444, 531] on span "Go to slide 2" at bounding box center [443, 537] width 12 height 12
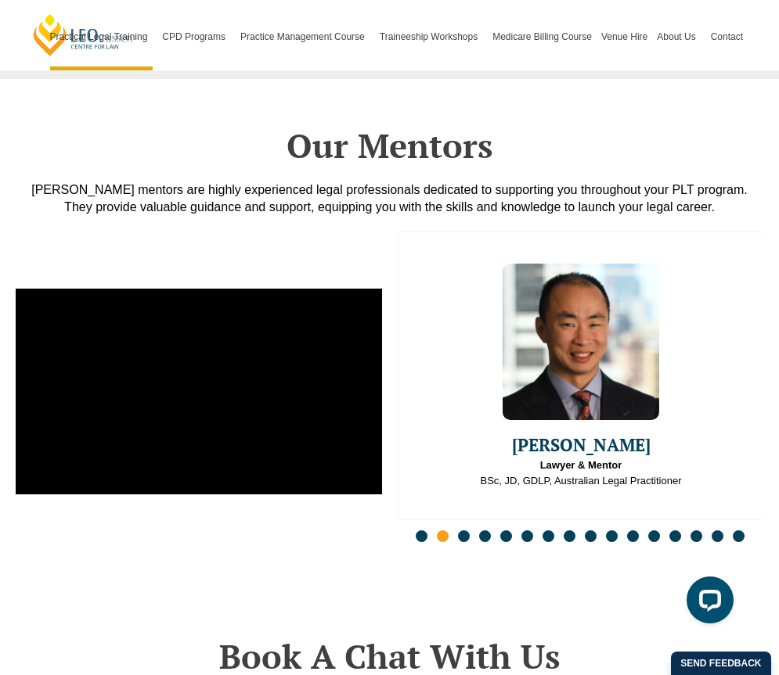
click at [463, 531] on span "Go to slide 3" at bounding box center [464, 537] width 12 height 12
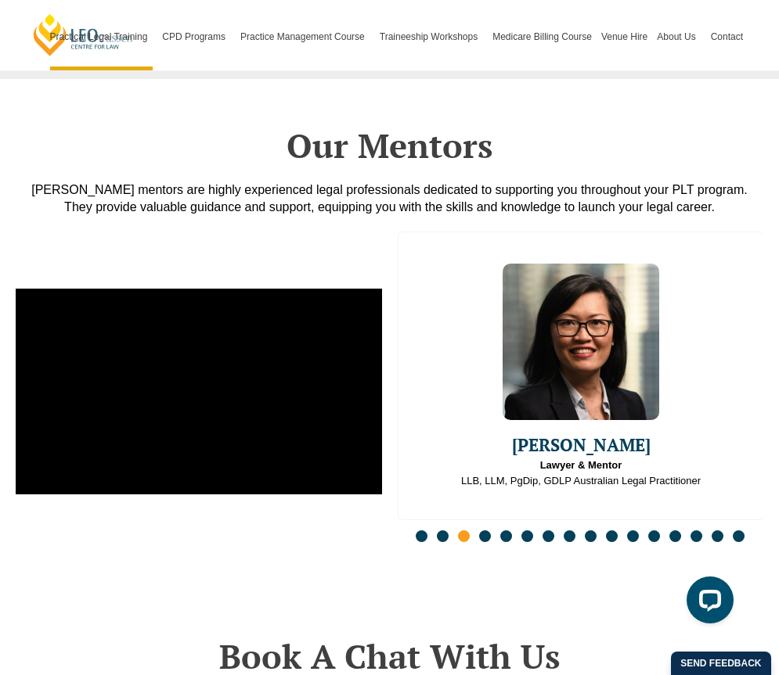
click at [481, 531] on span "Go to slide 4" at bounding box center [485, 537] width 12 height 12
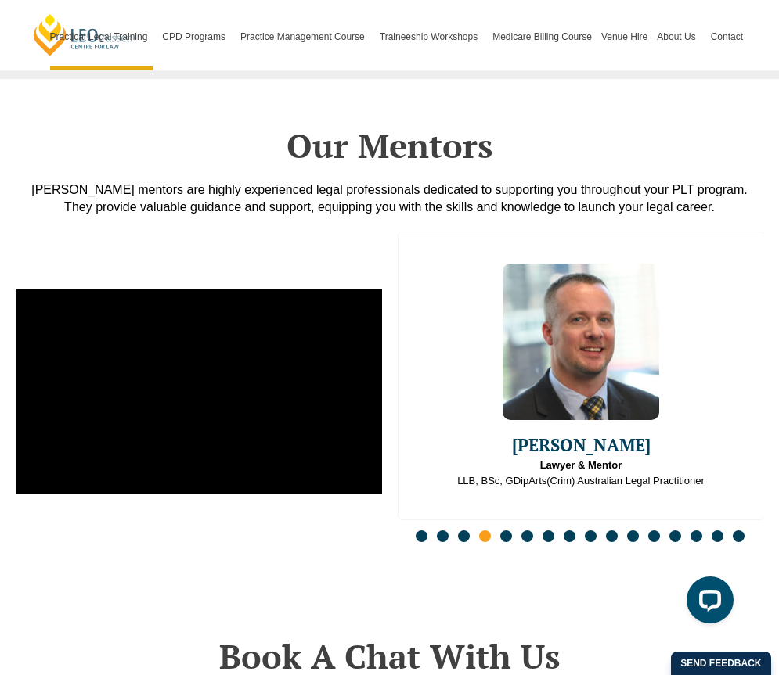
click at [503, 531] on span "Go to slide 5" at bounding box center [506, 537] width 12 height 12
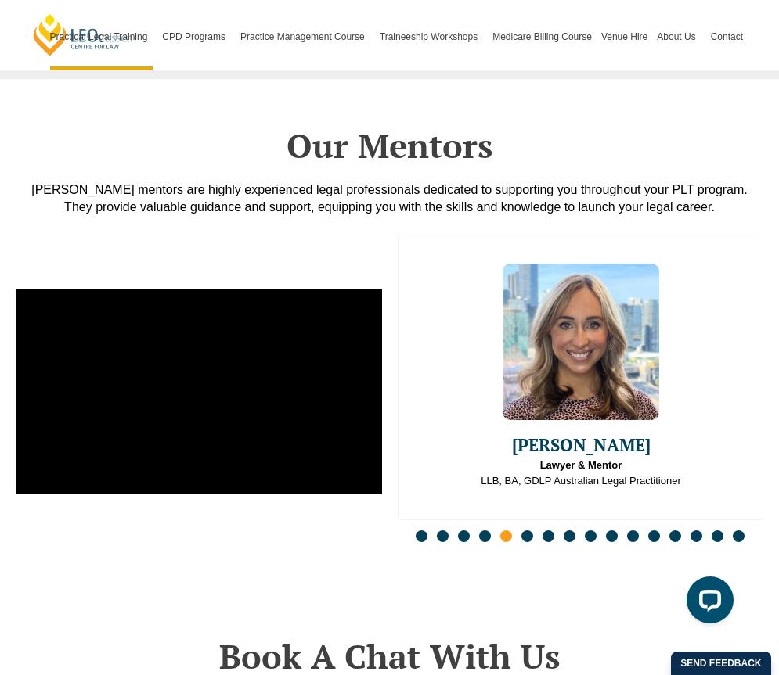
click at [528, 531] on span "Go to slide 6" at bounding box center [527, 537] width 12 height 12
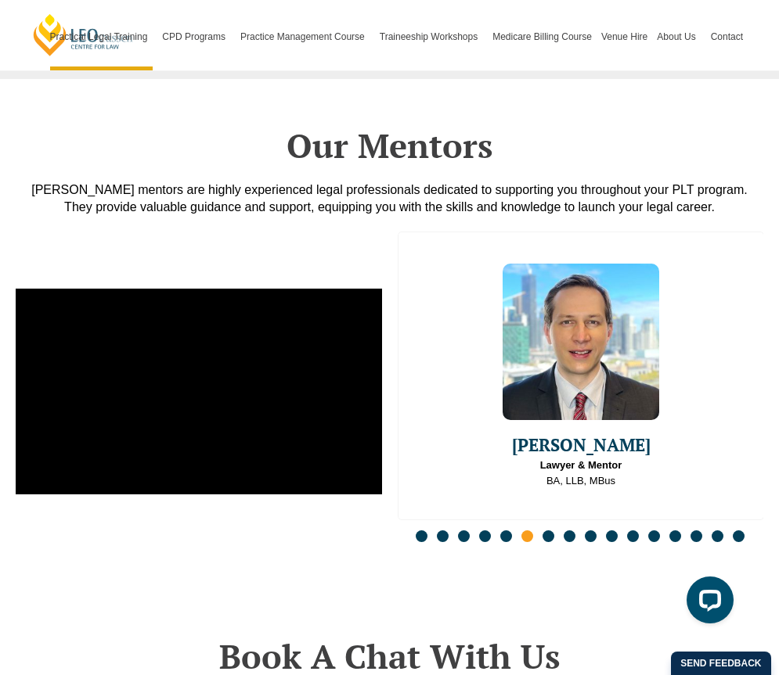
click at [548, 531] on span "Go to slide 7" at bounding box center [548, 537] width 12 height 12
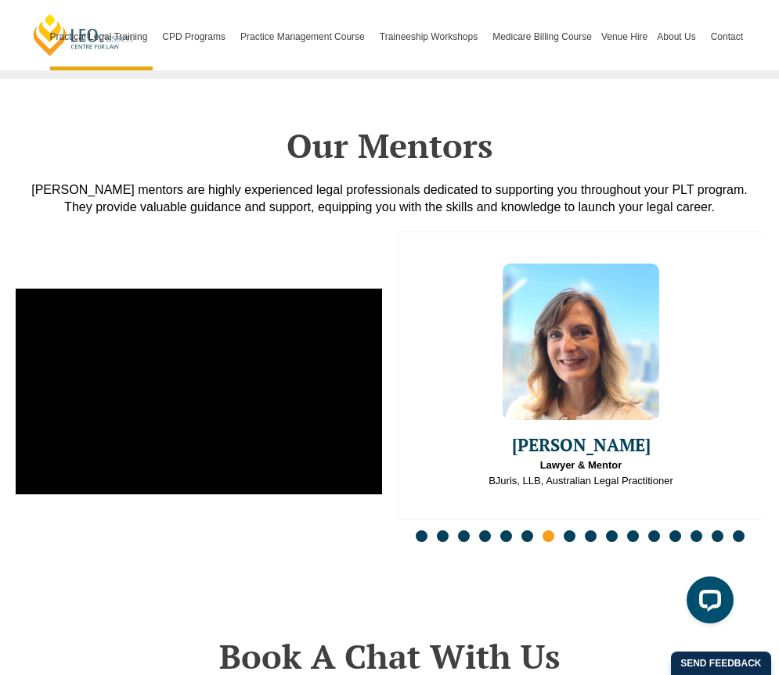
click at [570, 531] on span "Go to slide 8" at bounding box center [570, 537] width 12 height 12
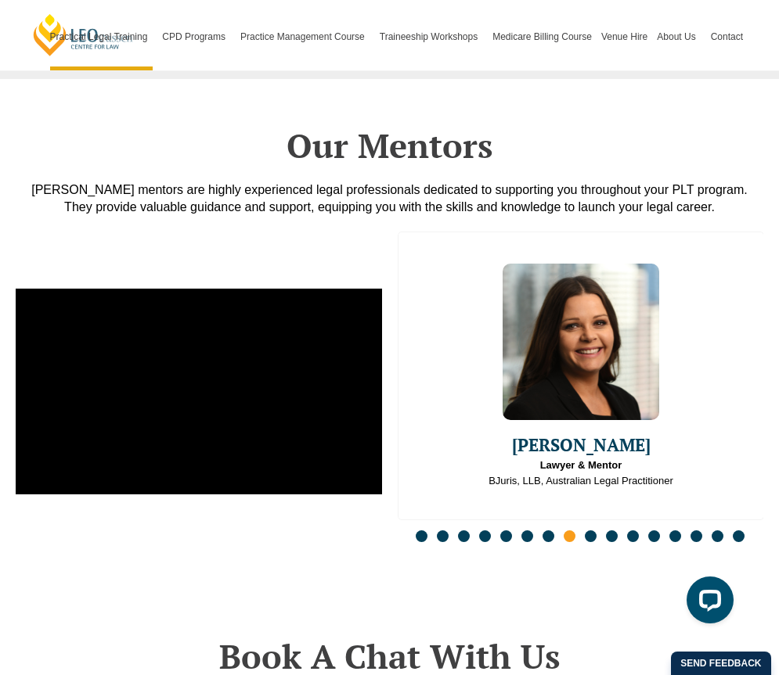
click at [586, 531] on span "Go to slide 9" at bounding box center [591, 537] width 12 height 12
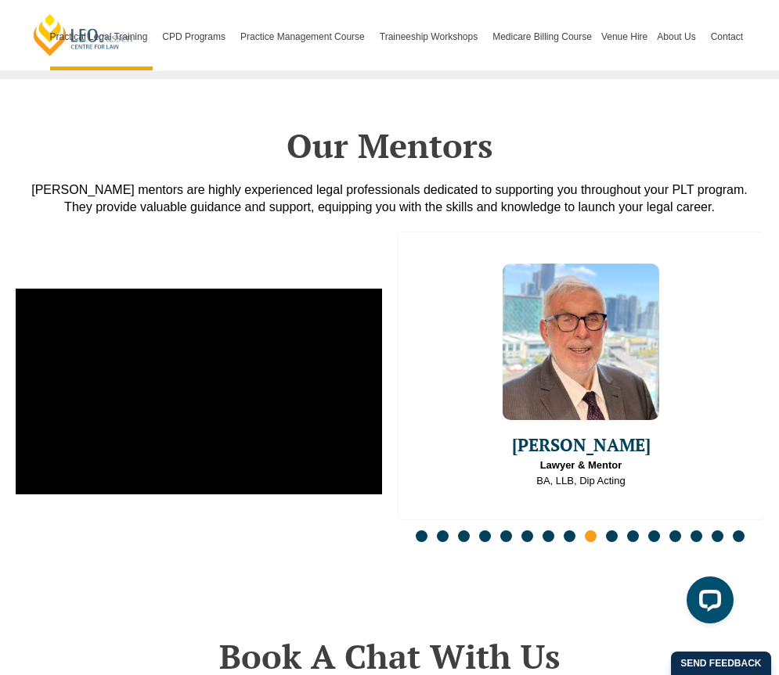
click at [607, 531] on span "Go to slide 10" at bounding box center [612, 537] width 12 height 12
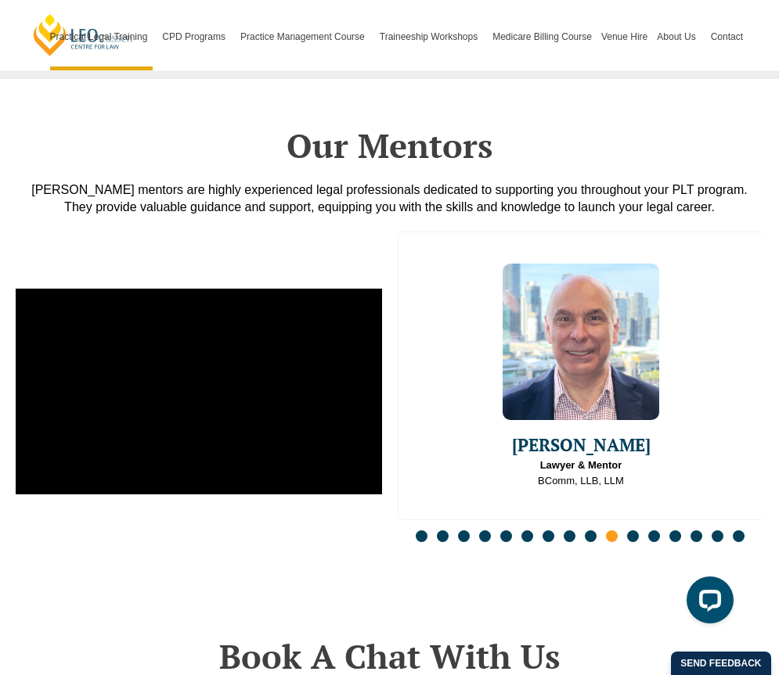
click at [628, 531] on span "Go to slide 11" at bounding box center [633, 537] width 12 height 12
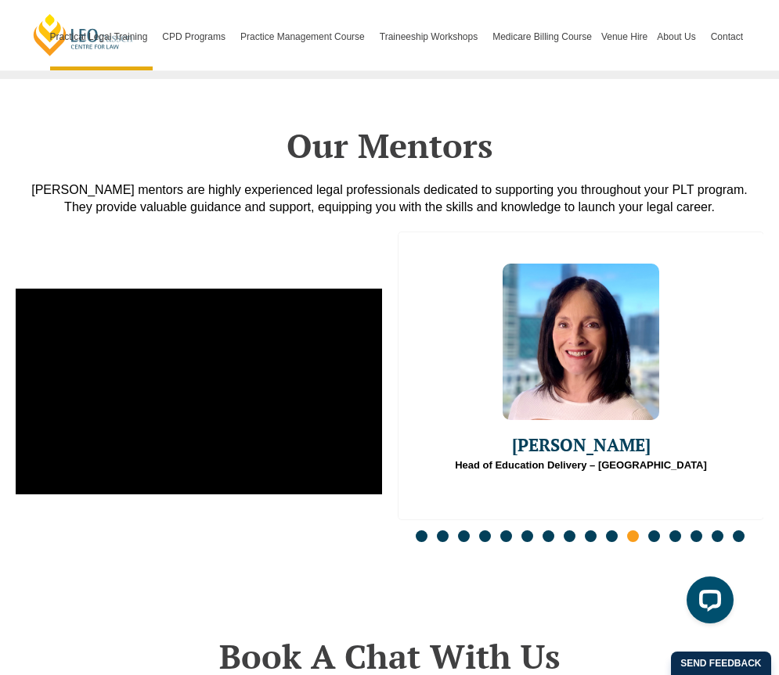
click at [650, 531] on span "Go to slide 12" at bounding box center [654, 537] width 12 height 12
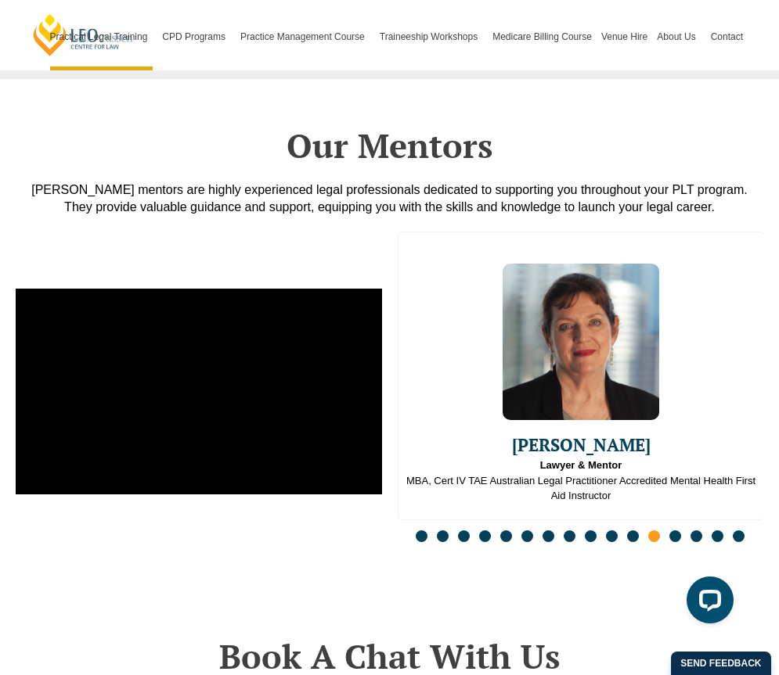
click at [665, 529] on div "Slides" at bounding box center [581, 538] width 366 height 18
click at [670, 531] on span "Go to slide 13" at bounding box center [675, 537] width 12 height 12
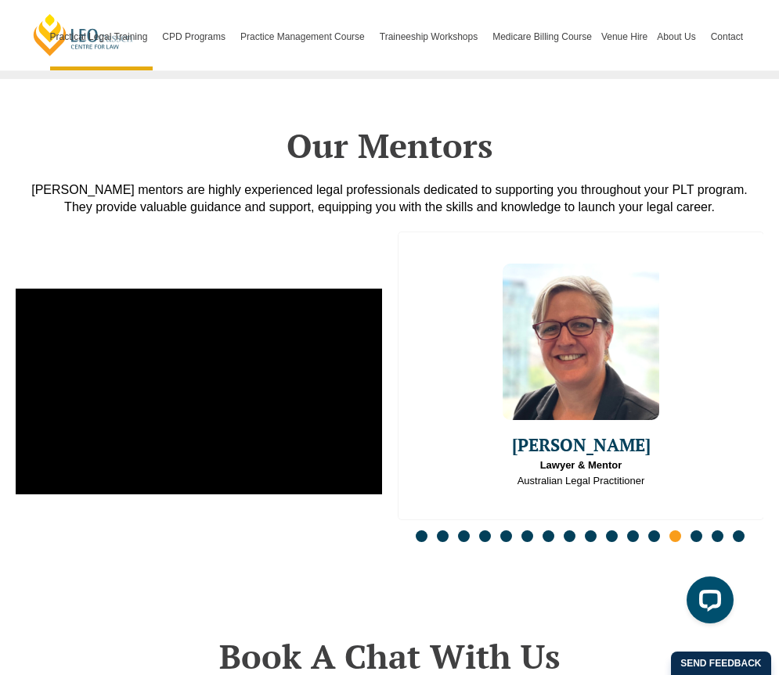
click at [687, 529] on div "Slides" at bounding box center [581, 538] width 366 height 18
click at [691, 531] on span "Go to slide 14" at bounding box center [696, 537] width 12 height 12
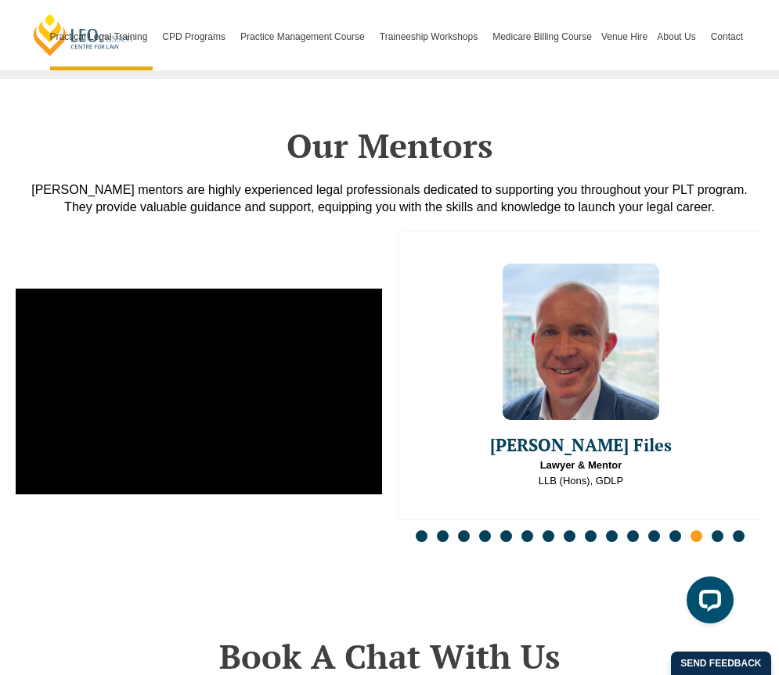
click at [717, 531] on span "Go to slide 15" at bounding box center [717, 537] width 12 height 12
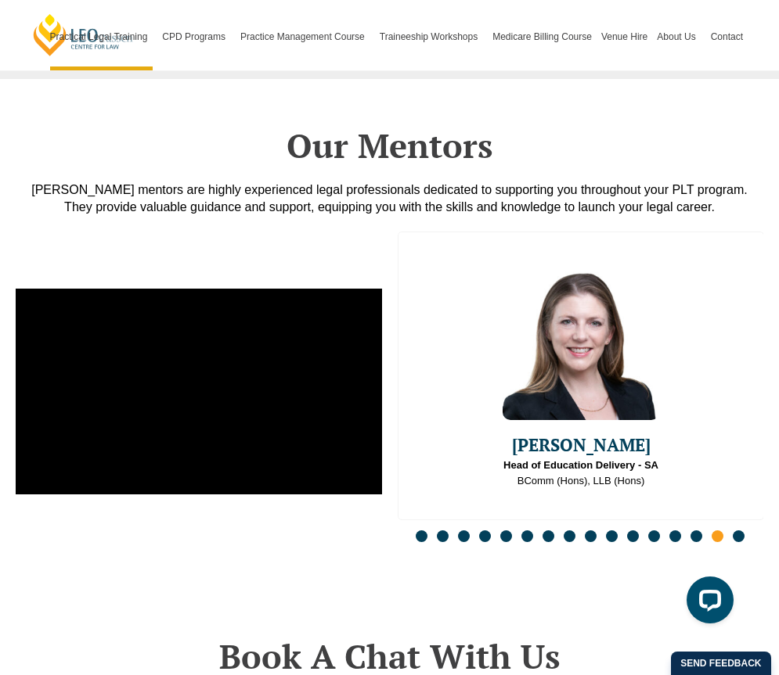
click at [739, 531] on span "Go to slide 16" at bounding box center [739, 537] width 12 height 12
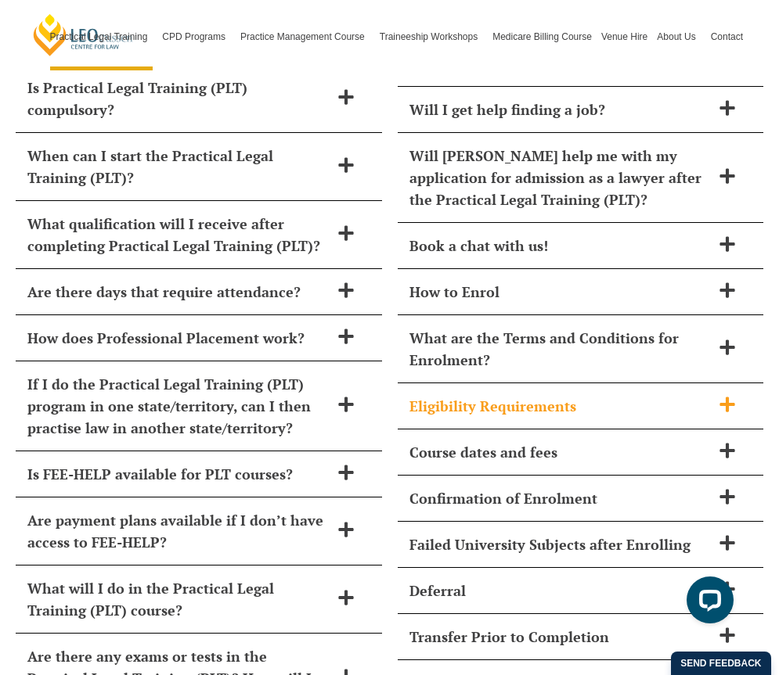
scroll to position [6661, 0]
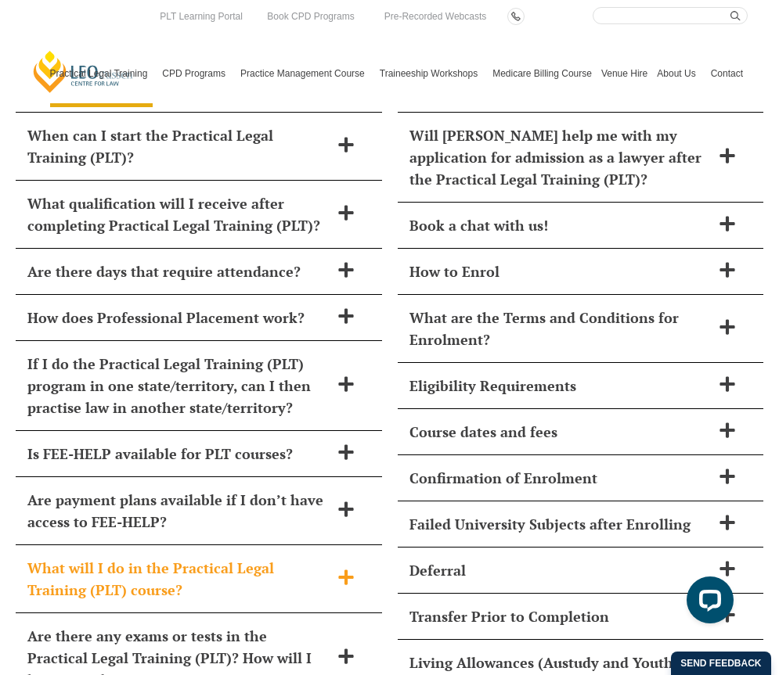
click at [250, 557] on h2 "What will I do in the Practical Legal Training (PLT) course?" at bounding box center [178, 579] width 302 height 44
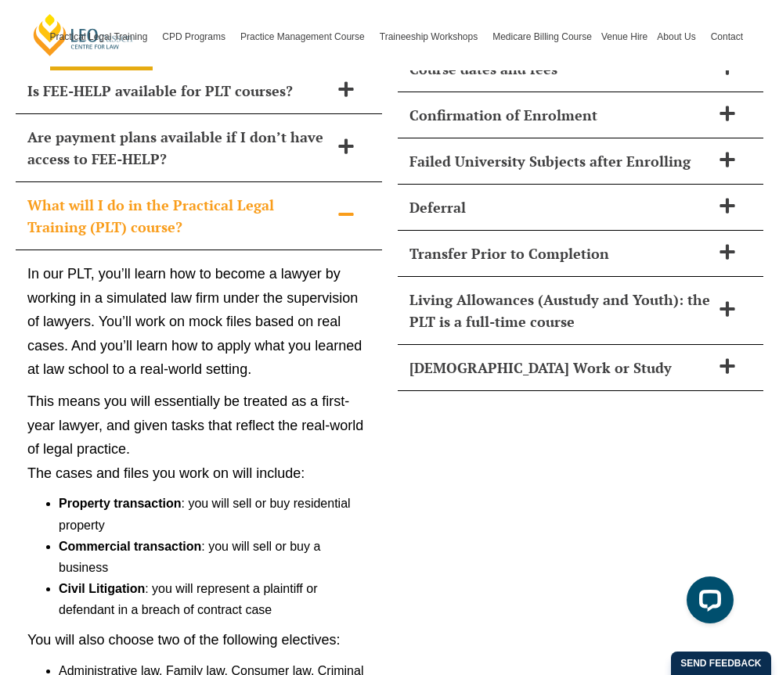
scroll to position [7034, 0]
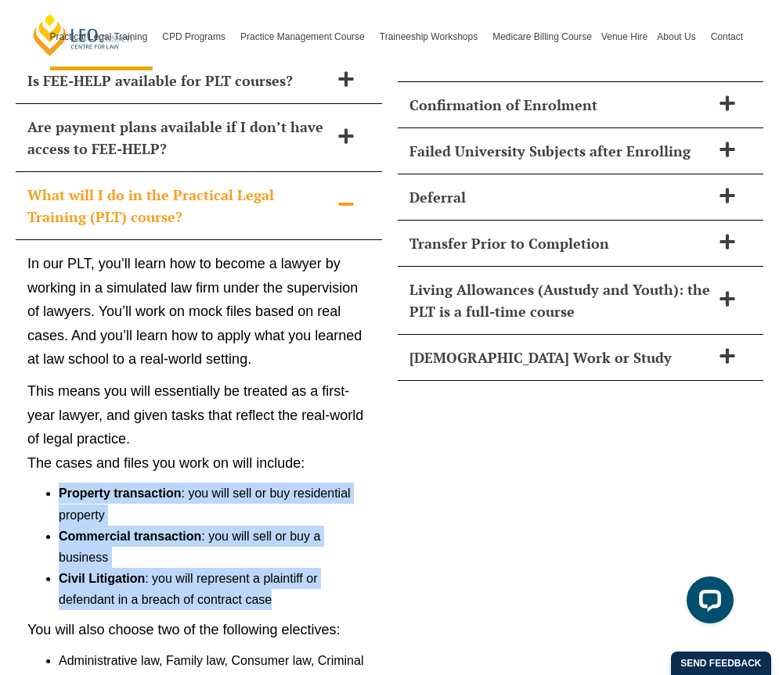
drag, startPoint x: 43, startPoint y: 444, endPoint x: 277, endPoint y: 549, distance: 256.8
click at [277, 549] on ul "Property transaction : you will sell or buy residential property Commercial tra…" at bounding box center [198, 547] width 343 height 128
copy ul "Property transaction : you will sell or buy residential property Commercial tra…"
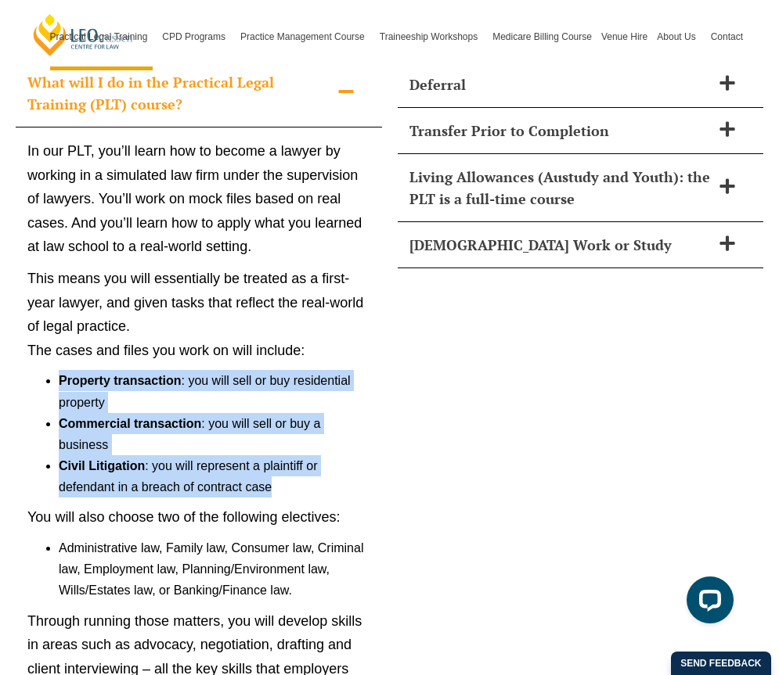
scroll to position [7228, 0]
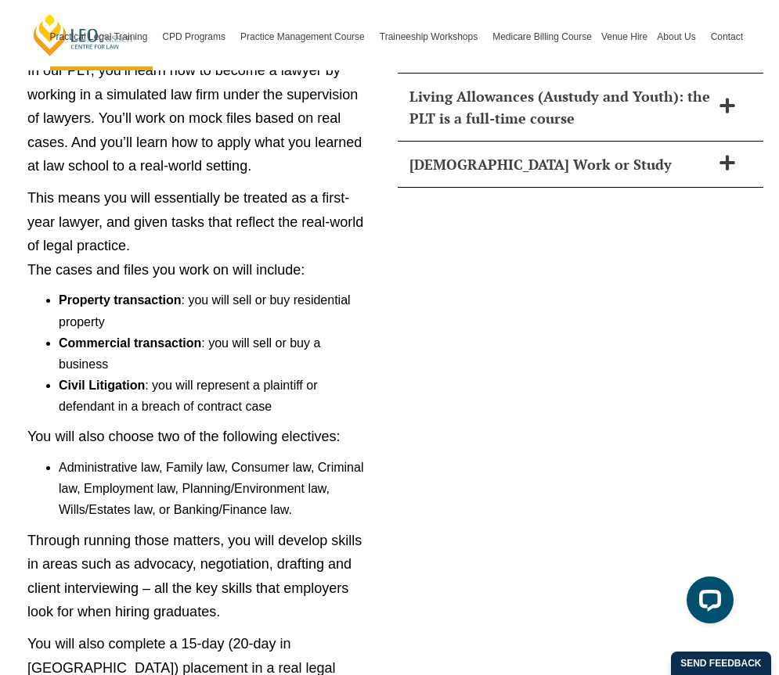
click at [109, 405] on div "In our PLT, you’ll learn how to become a lawyer by working in a simulated law f…" at bounding box center [199, 385] width 366 height 677
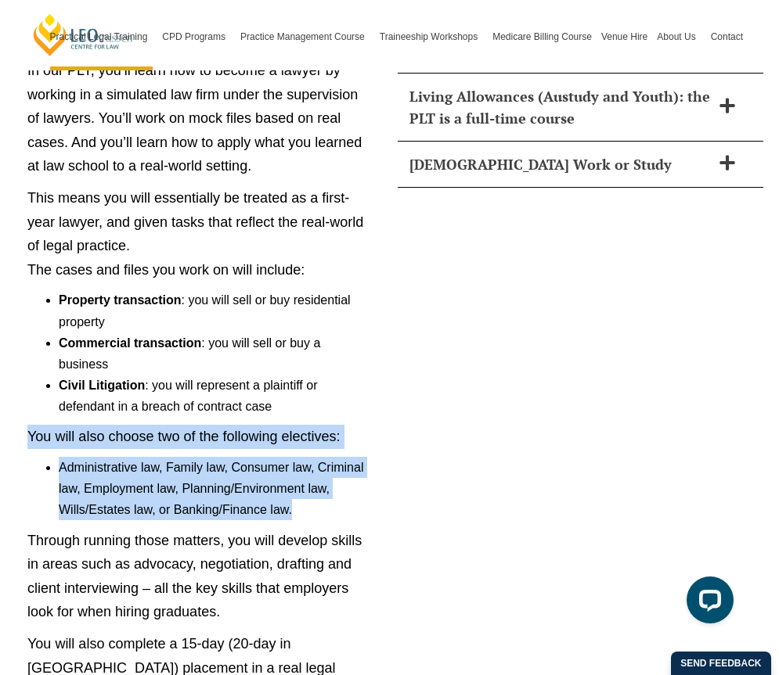
drag, startPoint x: 29, startPoint y: 387, endPoint x: 302, endPoint y: 458, distance: 282.1
click at [302, 458] on div "In our PLT, you’ll learn how to become a lawyer by working in a simulated law f…" at bounding box center [199, 385] width 366 height 677
copy div "You will also choose two of the following electives: Administrative law, Family…"
click at [376, 297] on div "In our PLT, you’ll learn how to become a lawyer by working in a simulated law f…" at bounding box center [199, 385] width 366 height 677
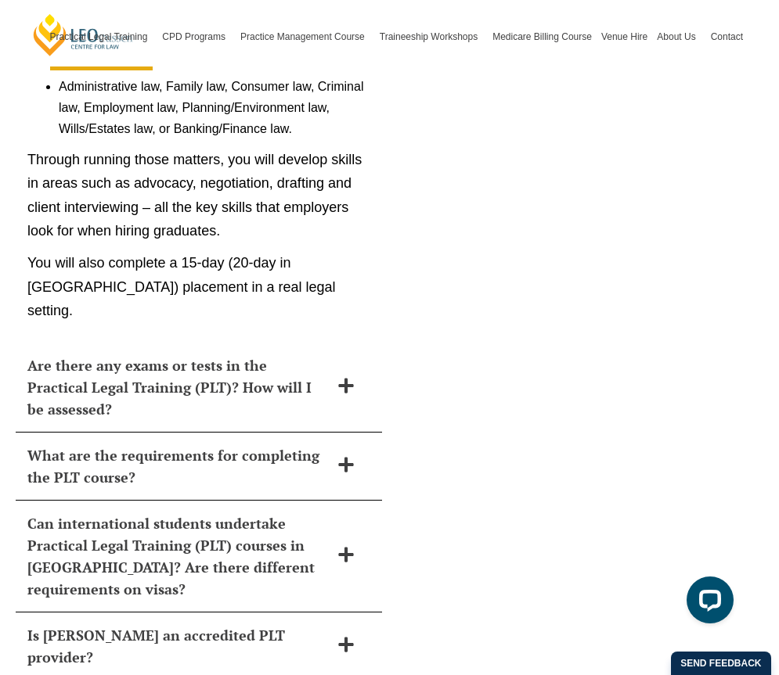
scroll to position [7619, 0]
